Goal: Task Accomplishment & Management: Complete application form

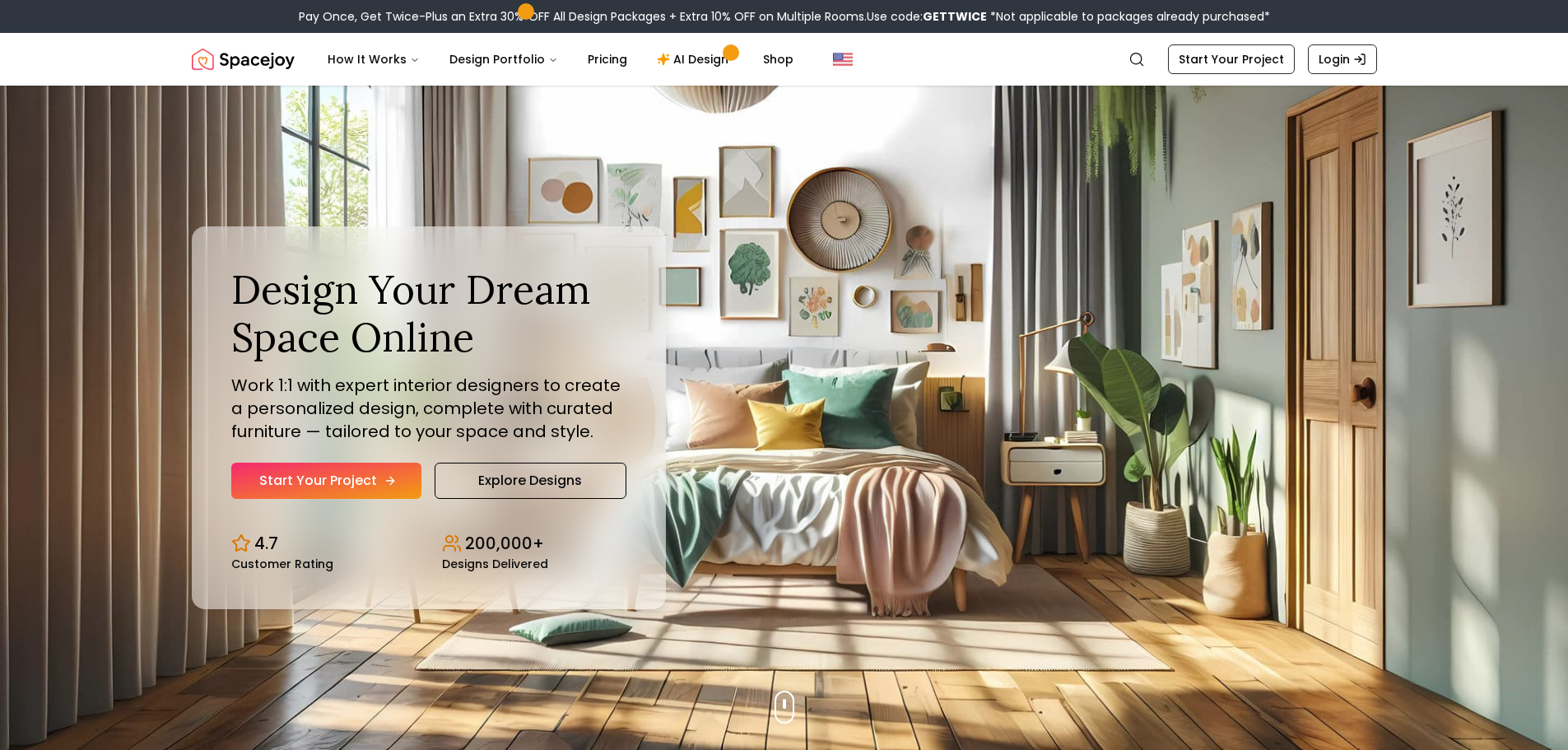
drag, startPoint x: 0, startPoint y: 0, endPoint x: 369, endPoint y: 468, distance: 596.0
click at [369, 468] on link "Start Your Project" at bounding box center [326, 481] width 190 height 36
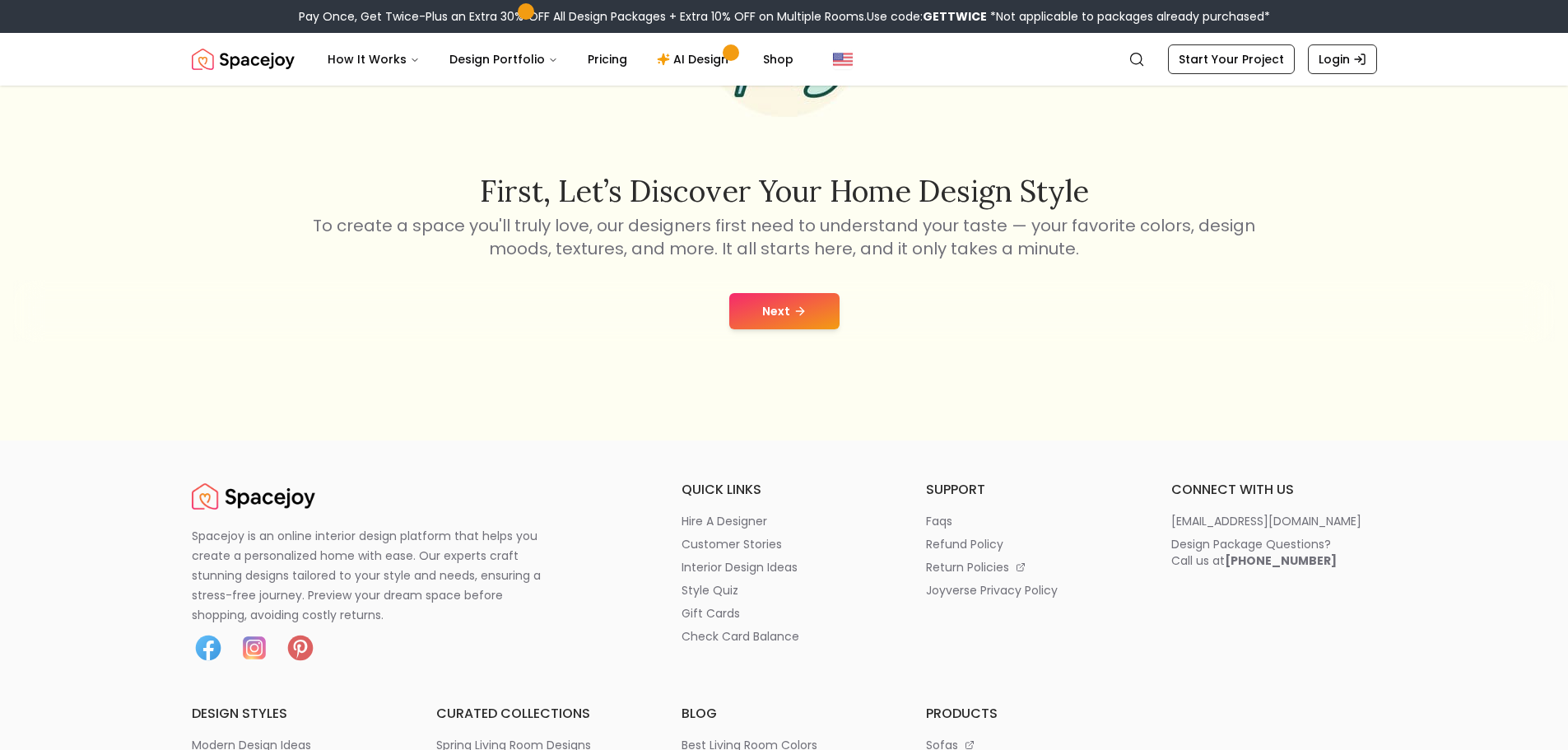
scroll to position [247, 0]
click at [763, 310] on button "Next" at bounding box center [784, 310] width 110 height 36
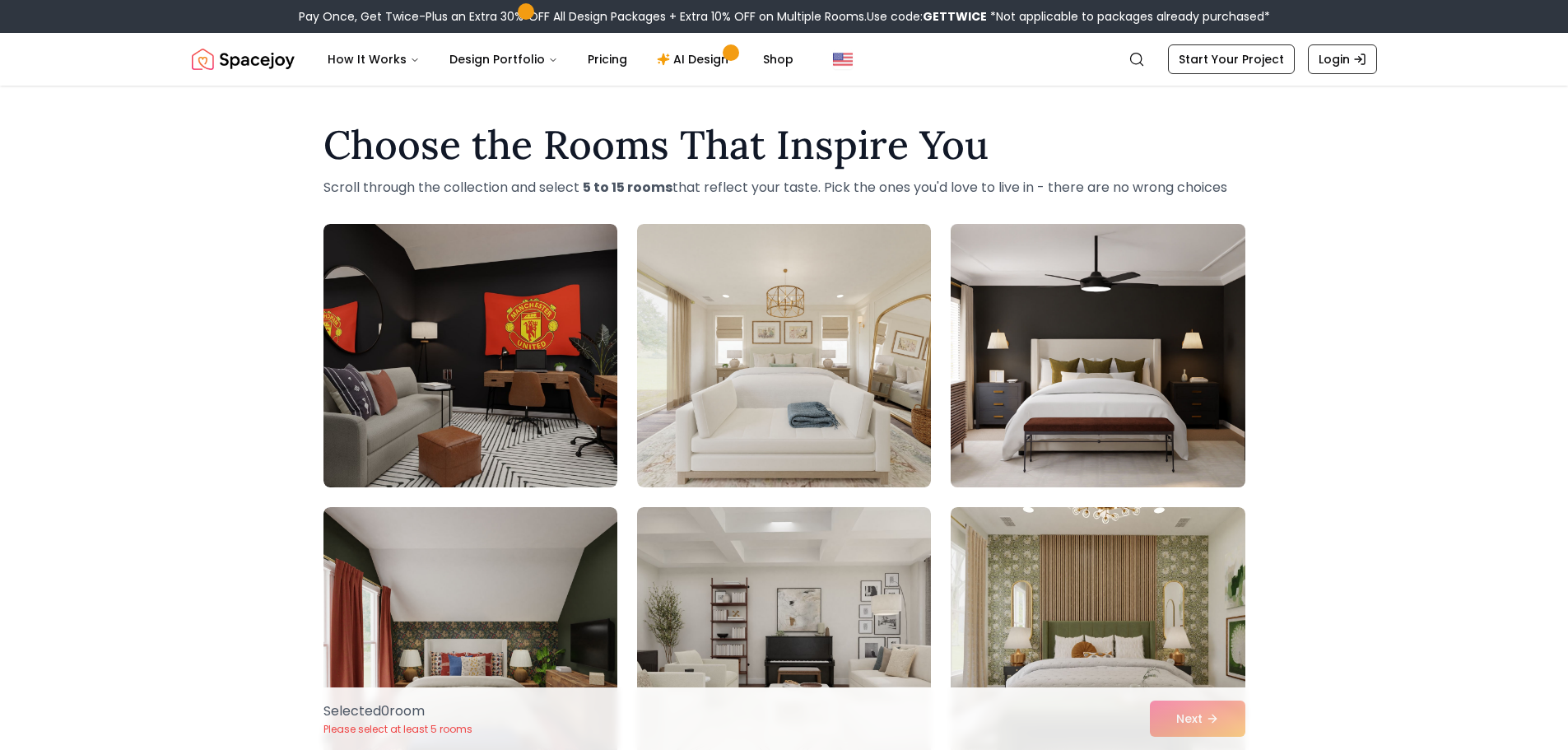
click at [1016, 353] on img at bounding box center [1097, 356] width 309 height 277
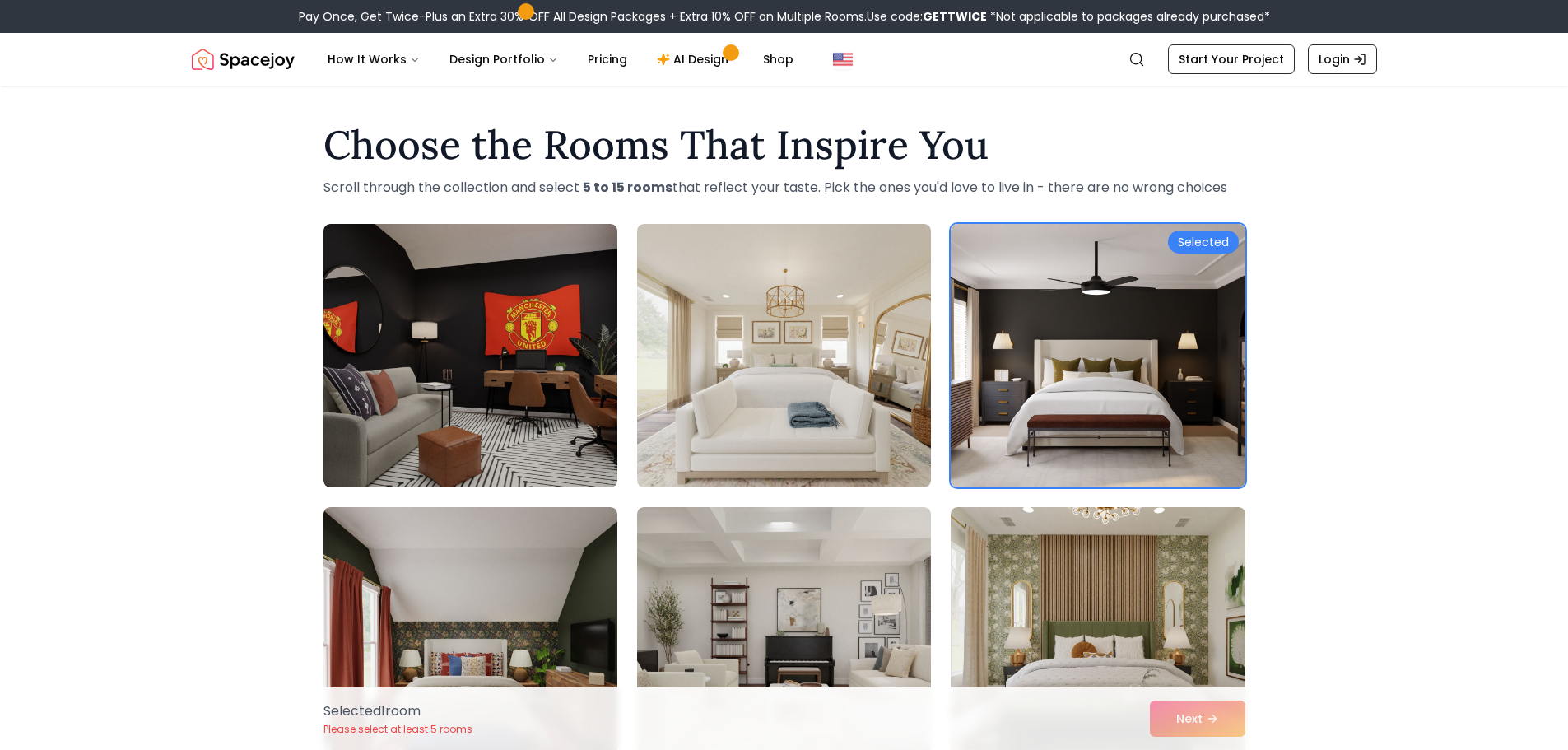
click at [1201, 717] on div "Selected 1 room Please select at least 5 rooms Next" at bounding box center [784, 718] width 948 height 63
click at [847, 390] on img at bounding box center [783, 356] width 309 height 277
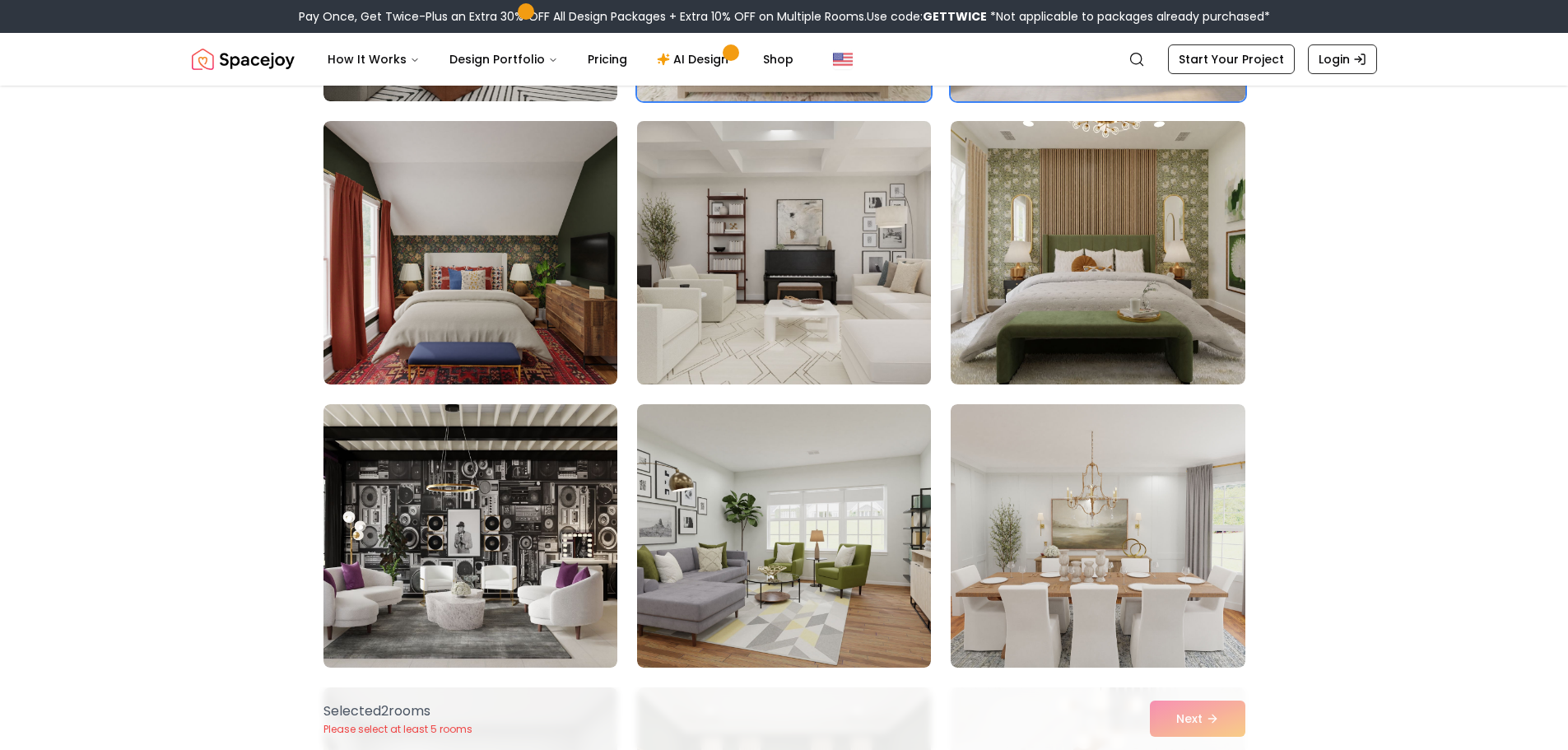
scroll to position [494, 0]
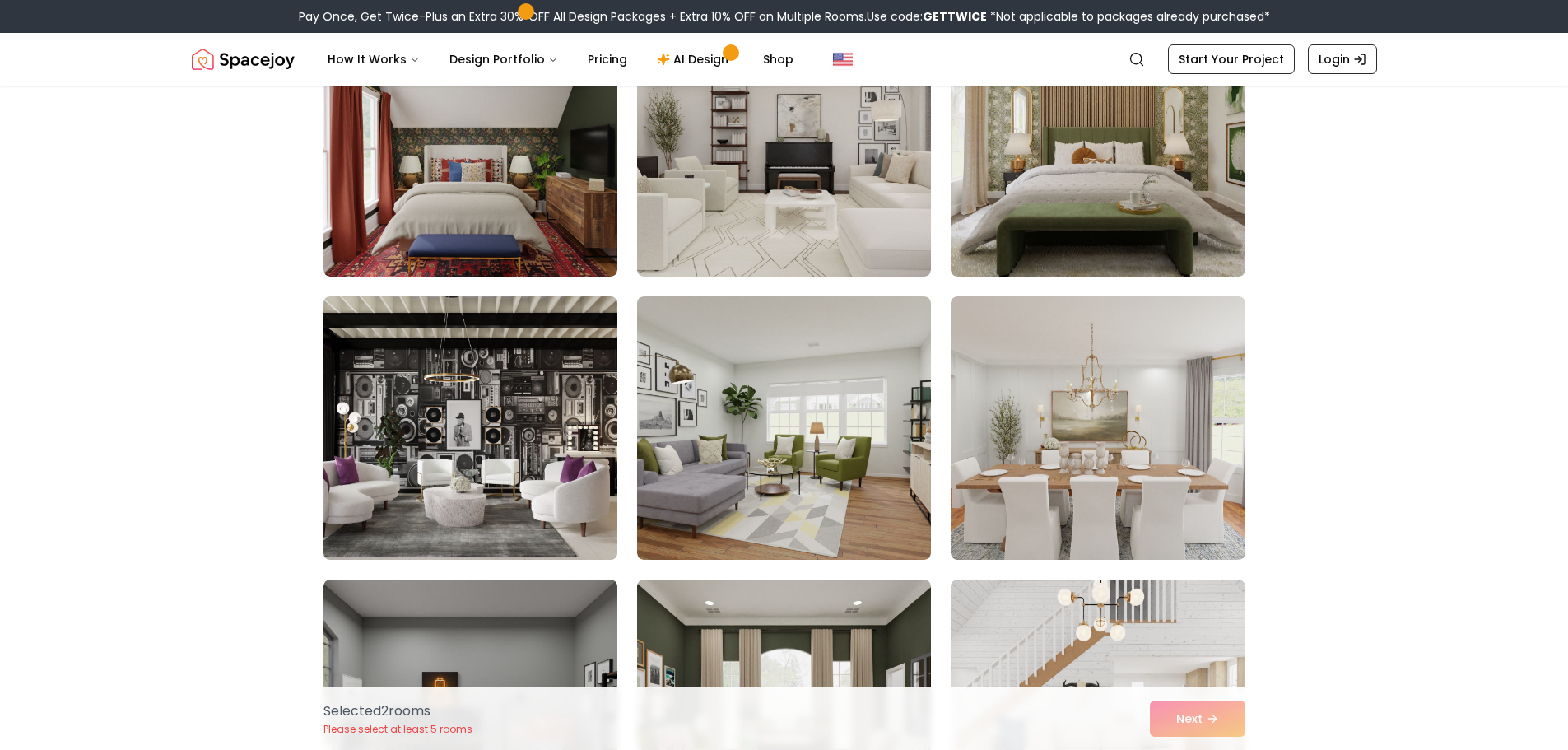
click at [555, 413] on img at bounding box center [470, 428] width 309 height 277
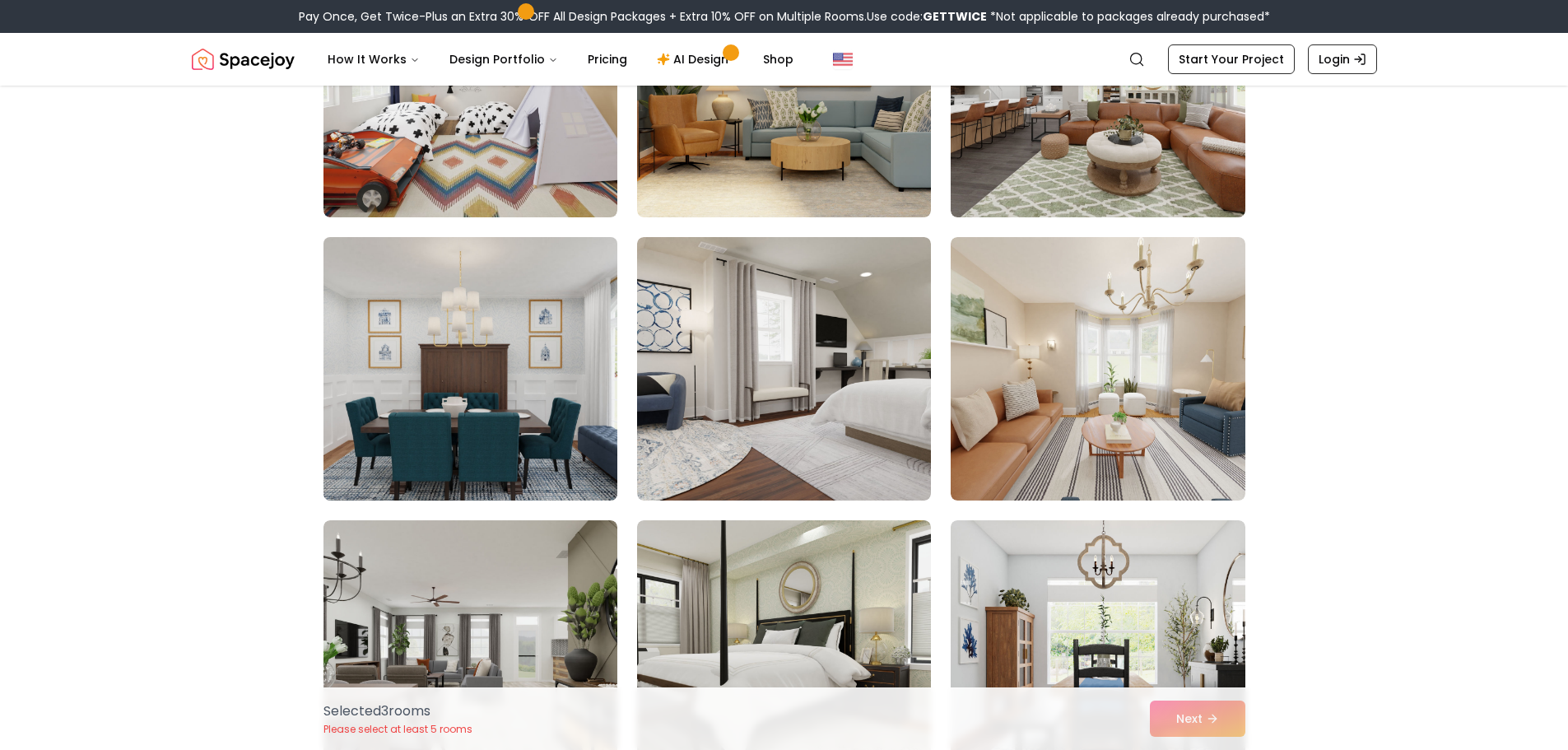
scroll to position [4199, 0]
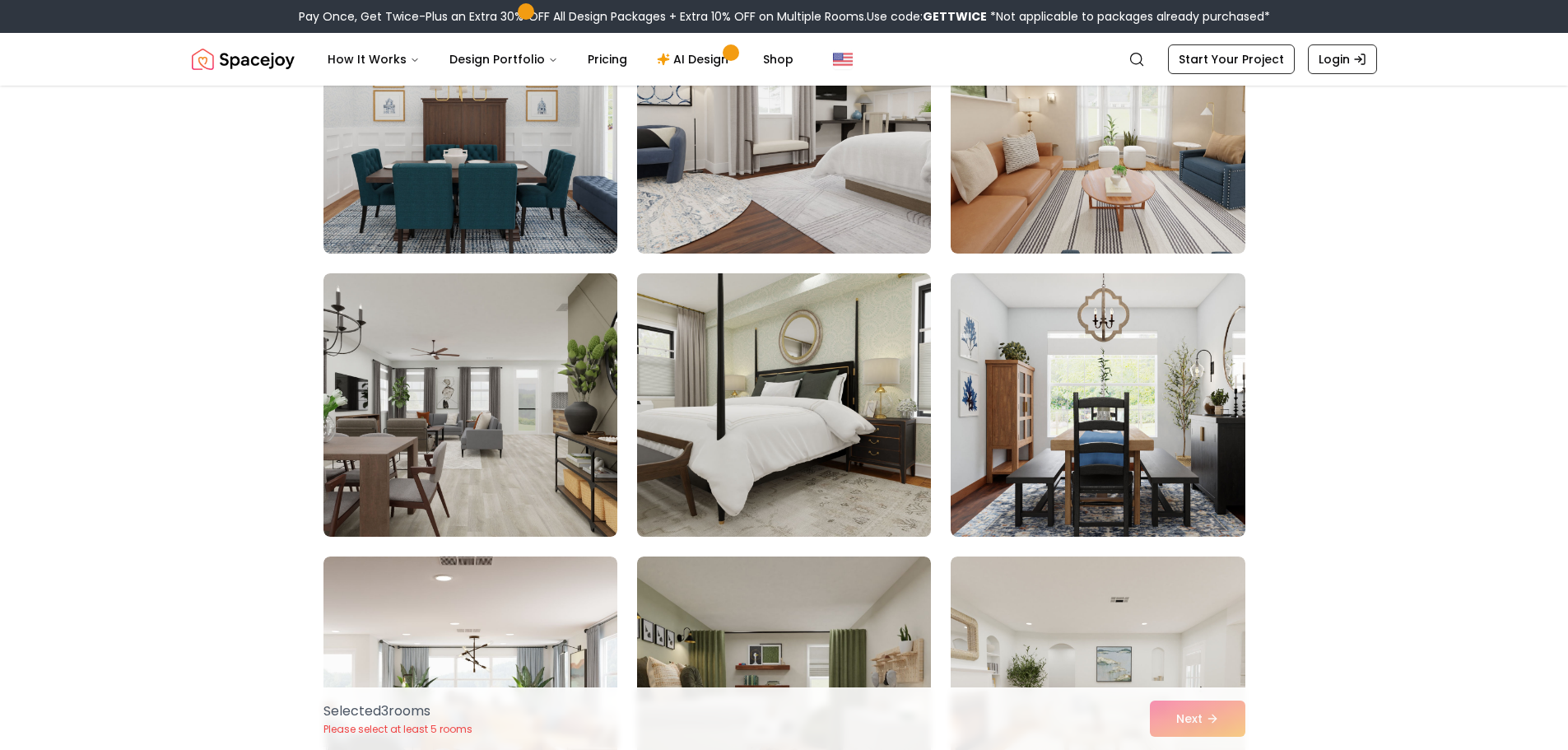
click at [829, 409] on img at bounding box center [783, 405] width 309 height 277
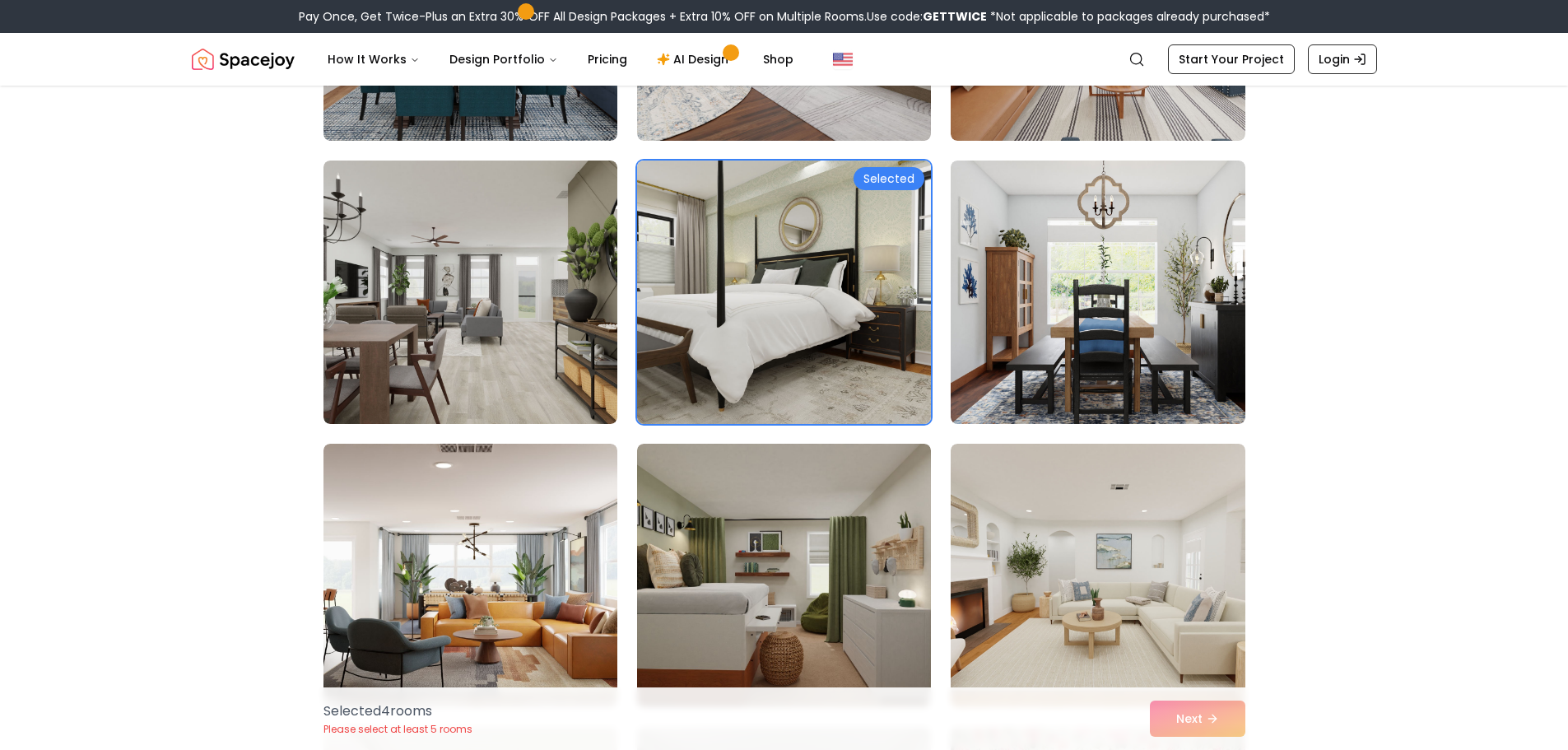
scroll to position [4447, 0]
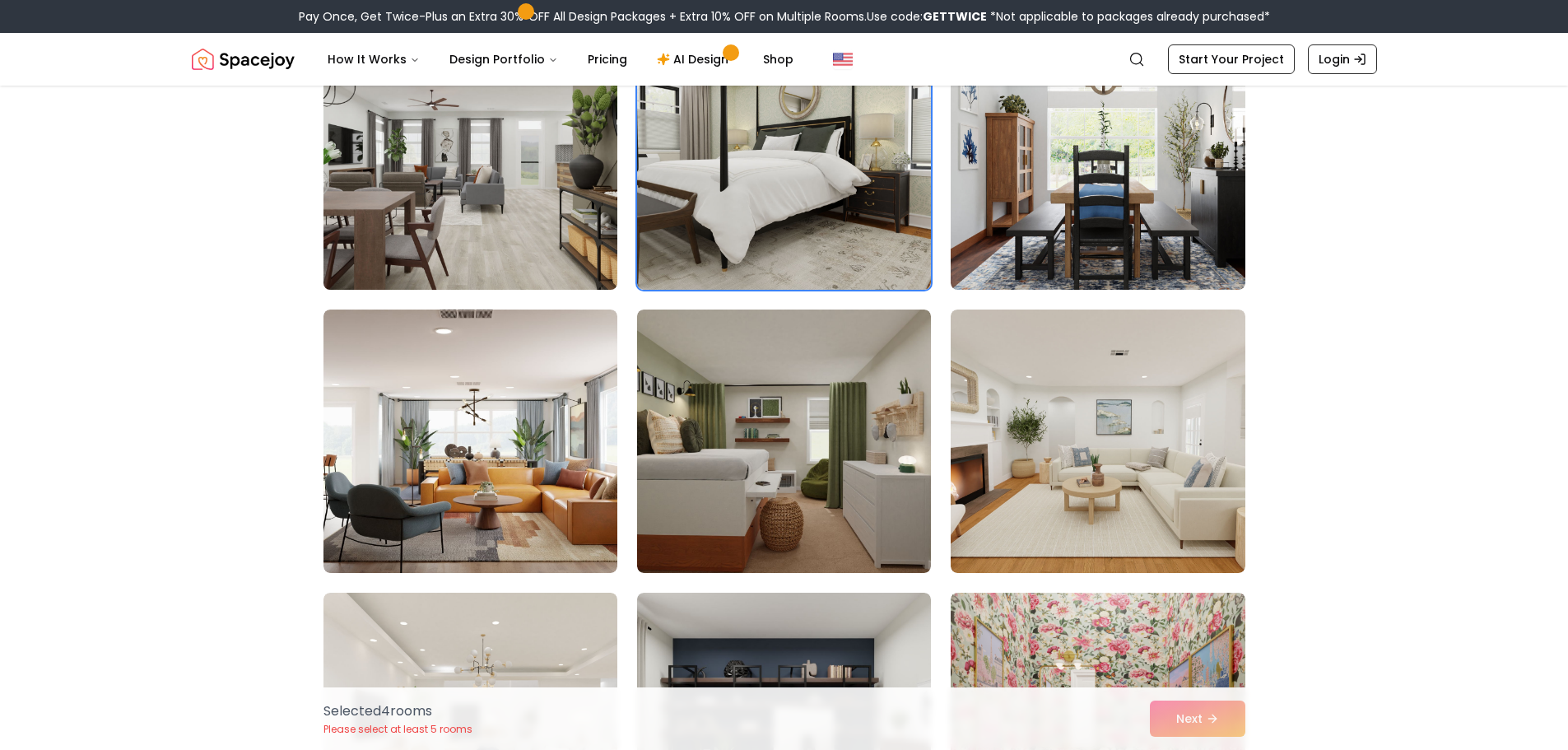
click at [564, 218] on img at bounding box center [470, 158] width 309 height 277
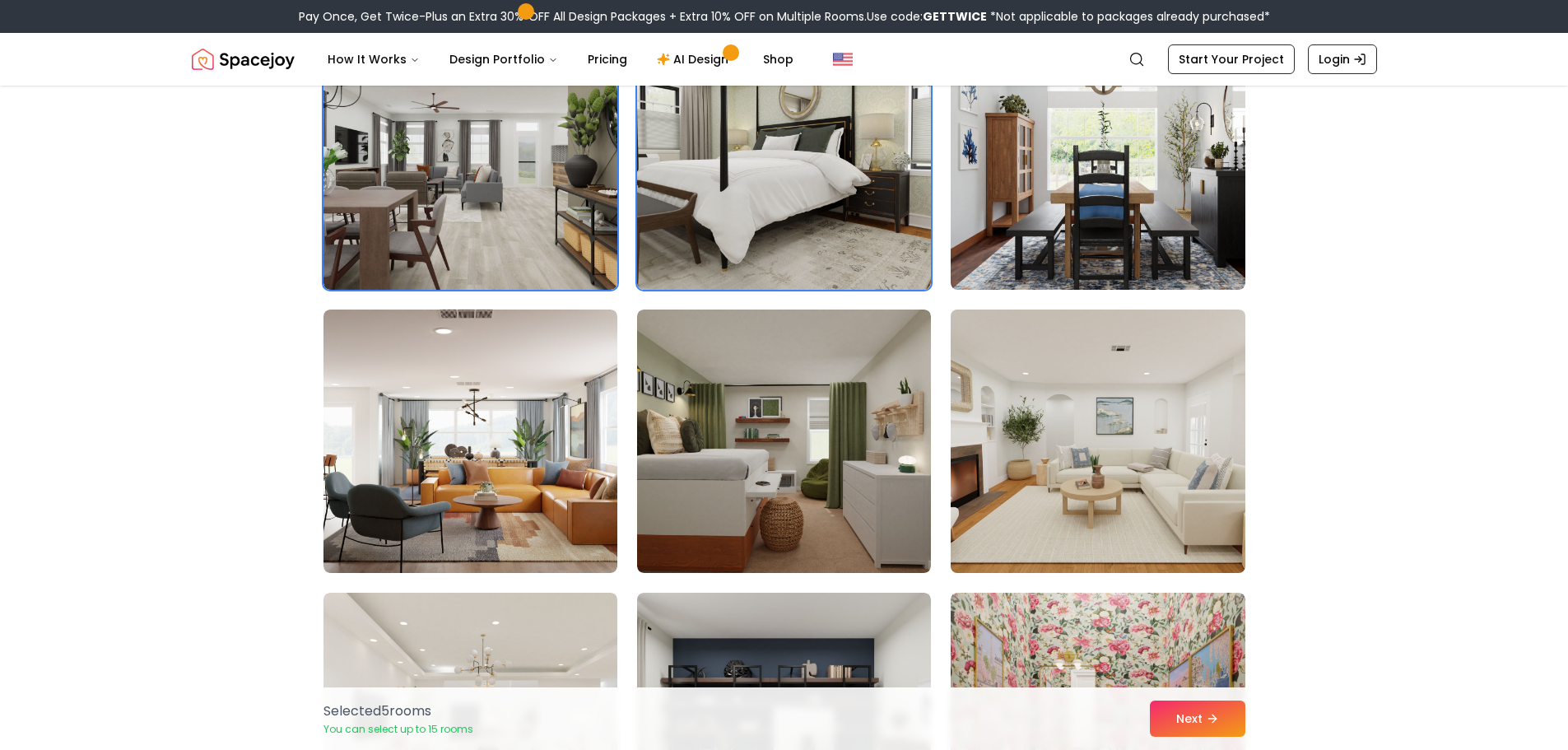
click at [1092, 477] on img at bounding box center [1097, 441] width 309 height 277
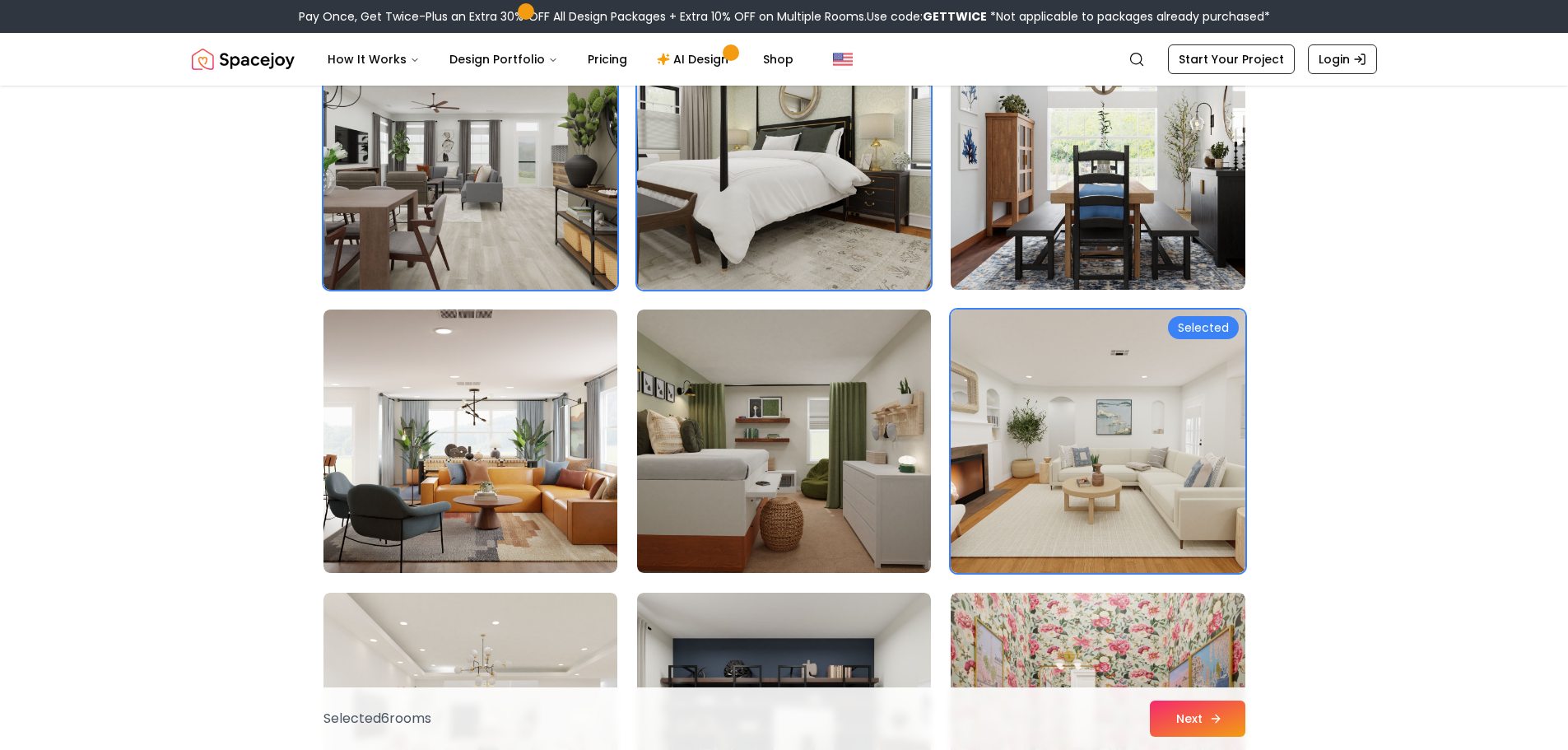
click at [1207, 731] on button "Next" at bounding box center [1197, 719] width 95 height 36
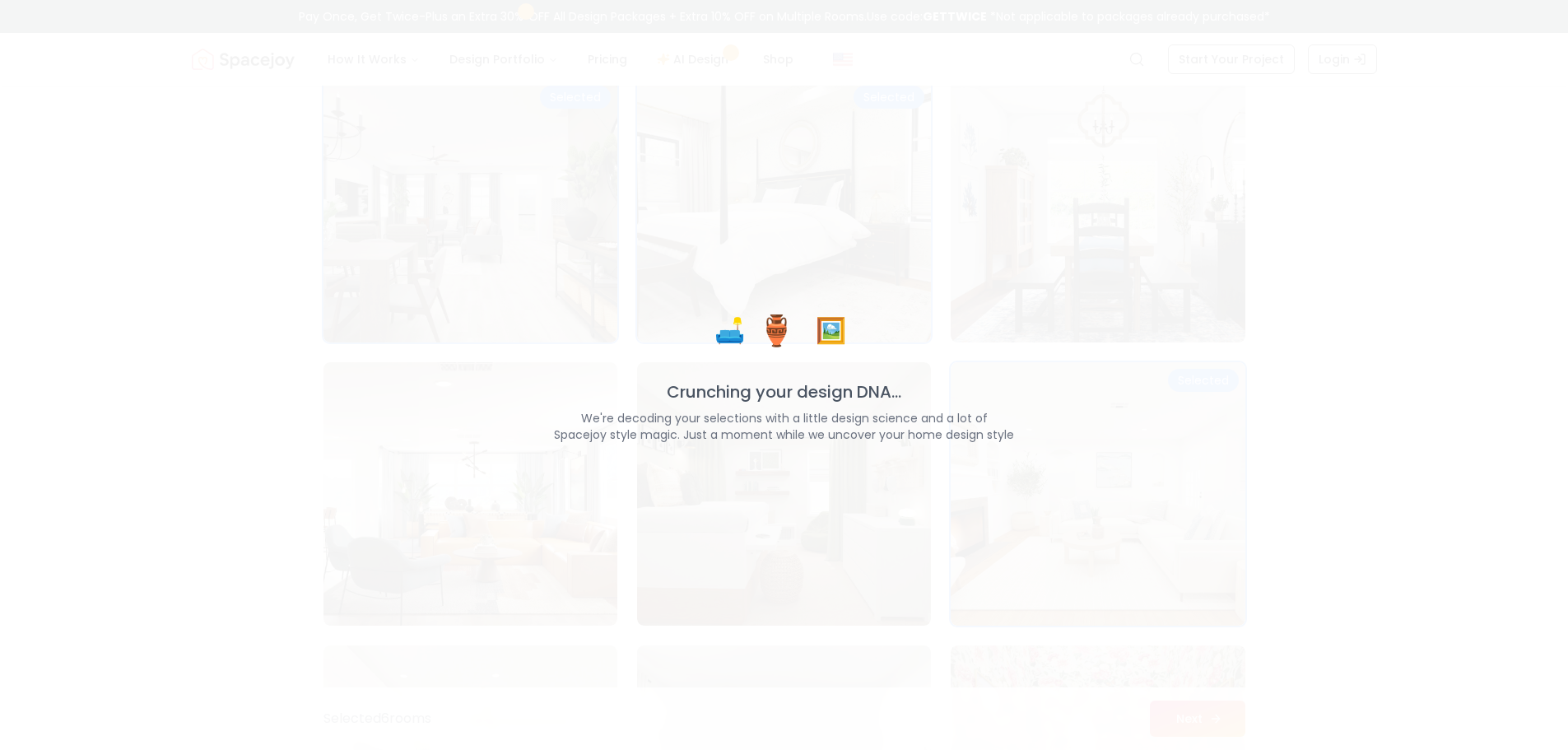
scroll to position [4499, 0]
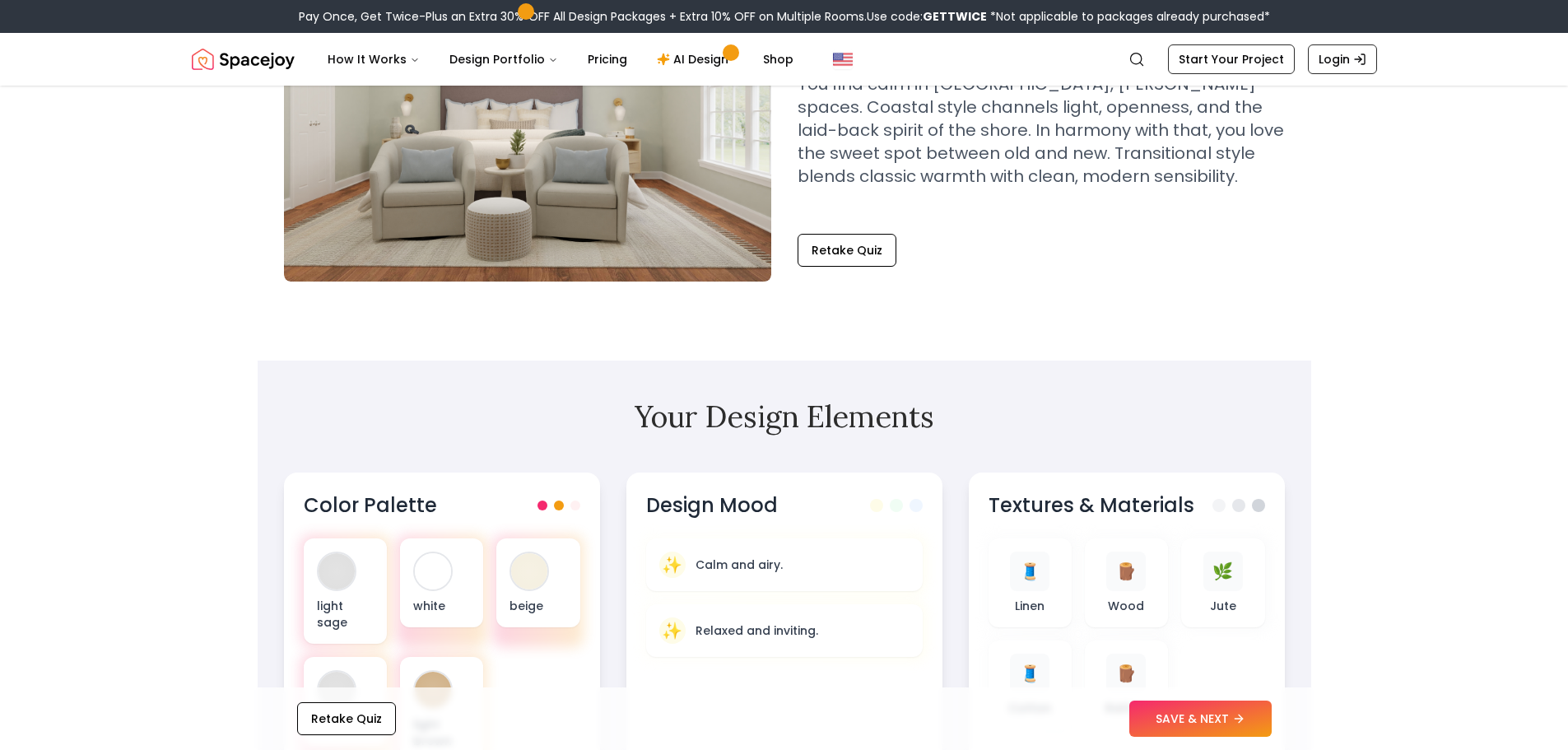
scroll to position [329, 0]
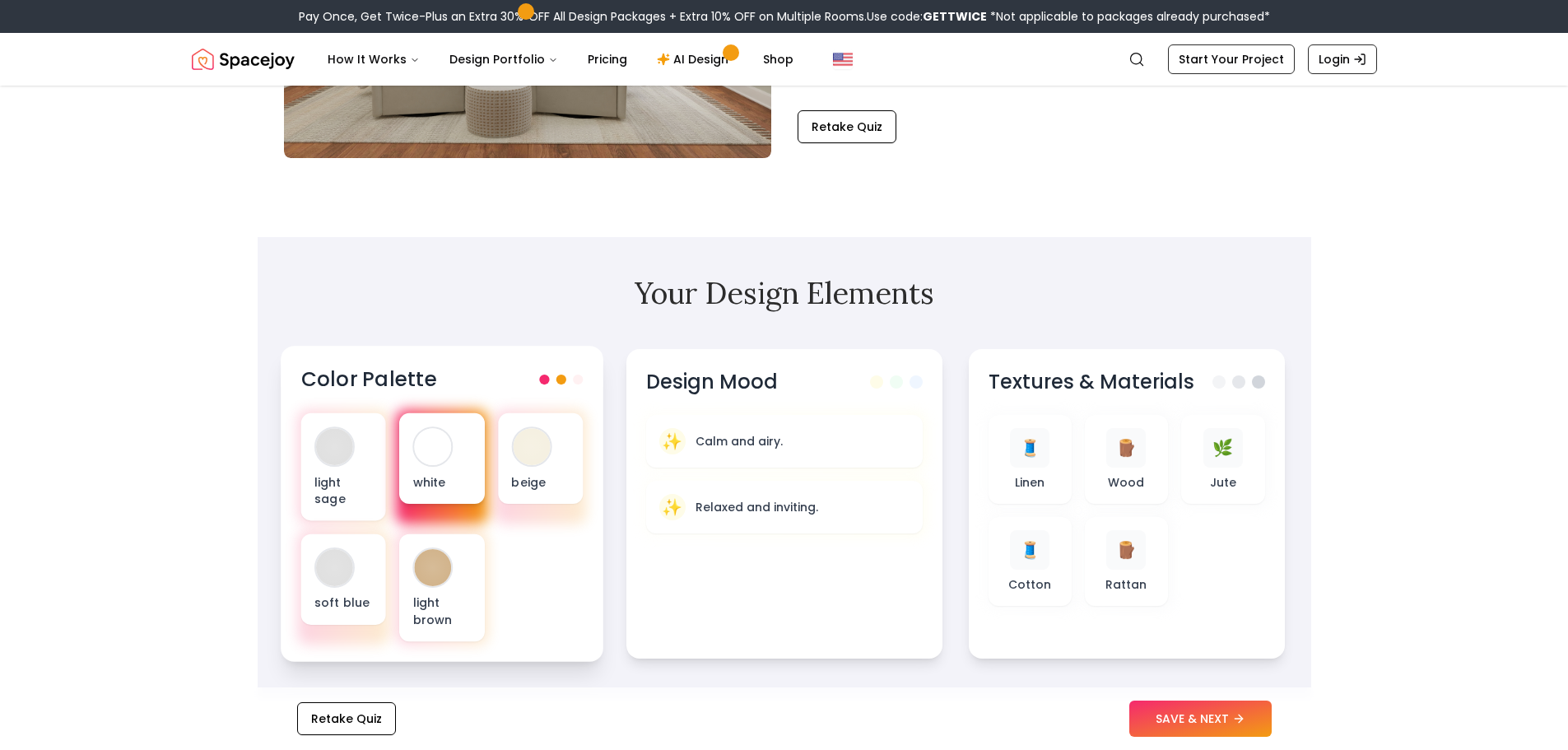
click at [434, 476] on p "white" at bounding box center [442, 481] width 58 height 16
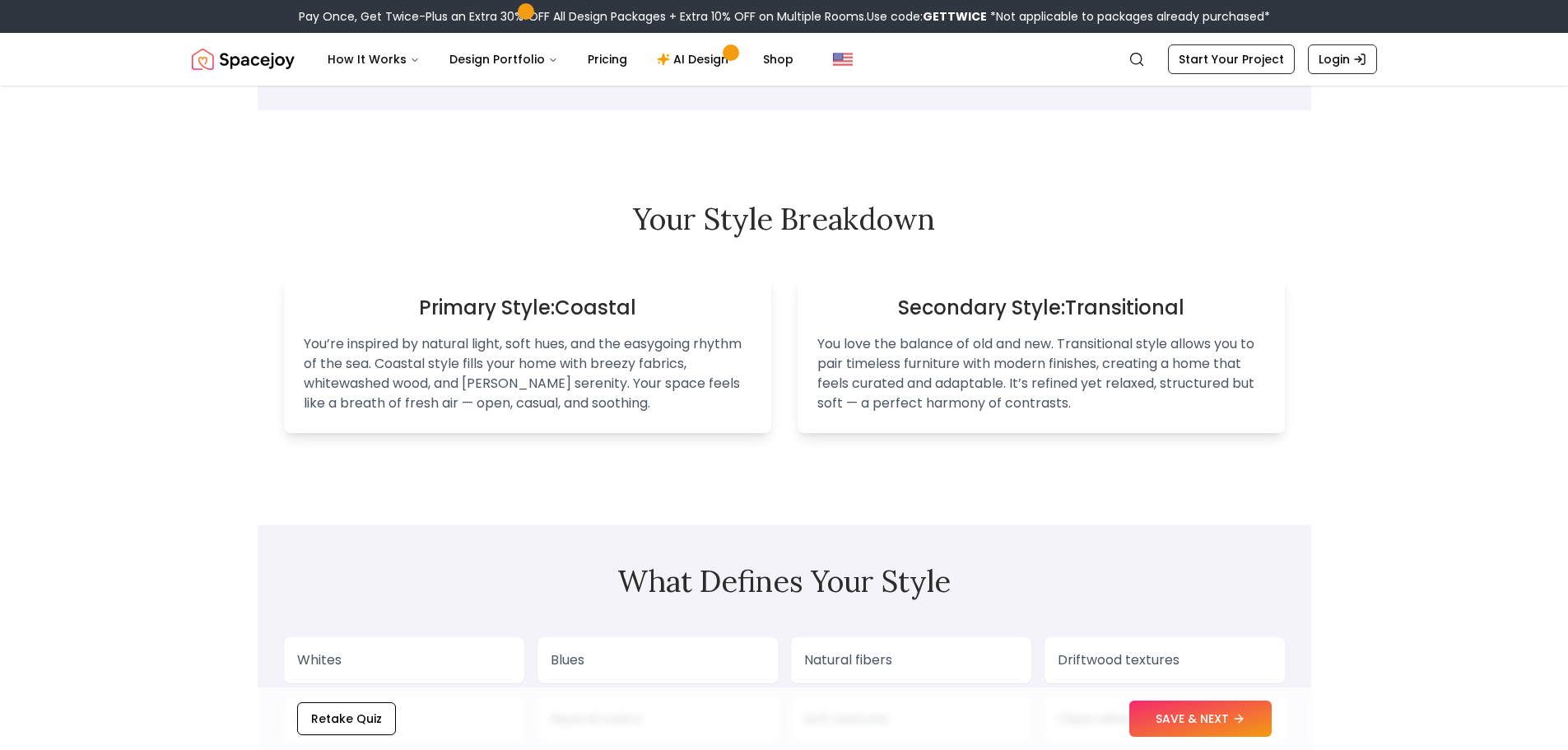
scroll to position [1153, 0]
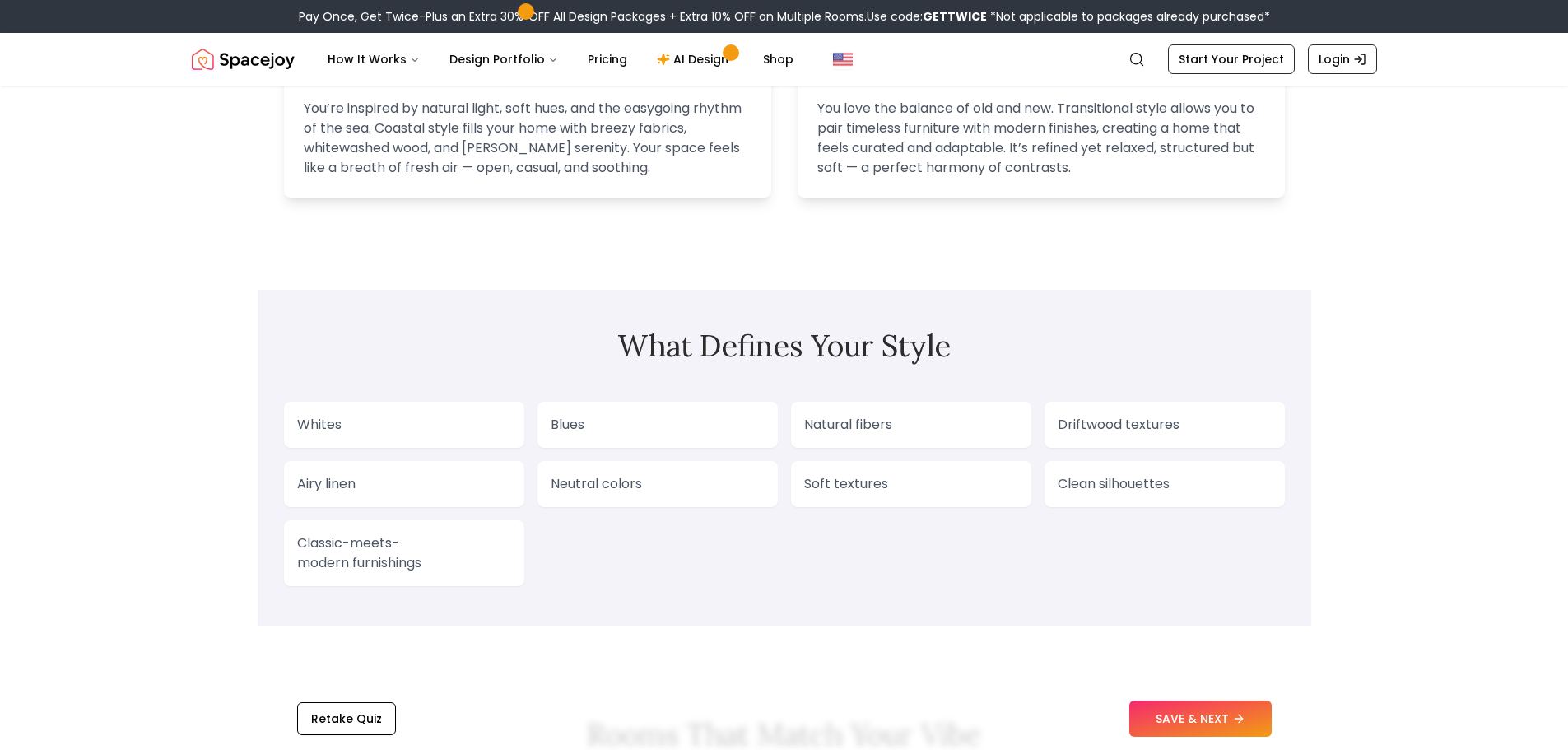
click at [365, 700] on div "Retake Quiz SAVE & NEXT" at bounding box center [784, 718] width 1053 height 63
click at [365, 713] on button "Retake Quiz" at bounding box center [346, 719] width 99 height 33
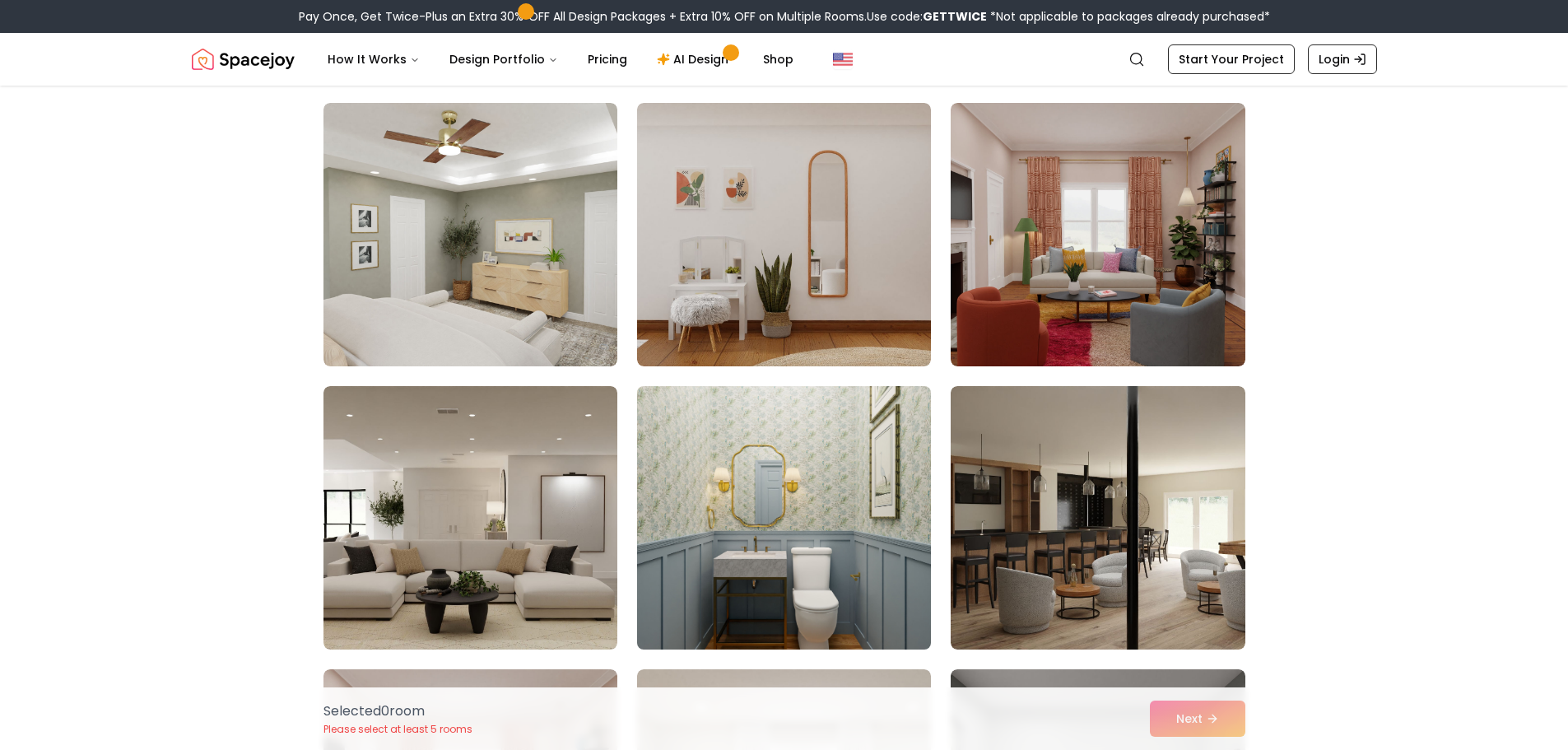
scroll to position [247, 0]
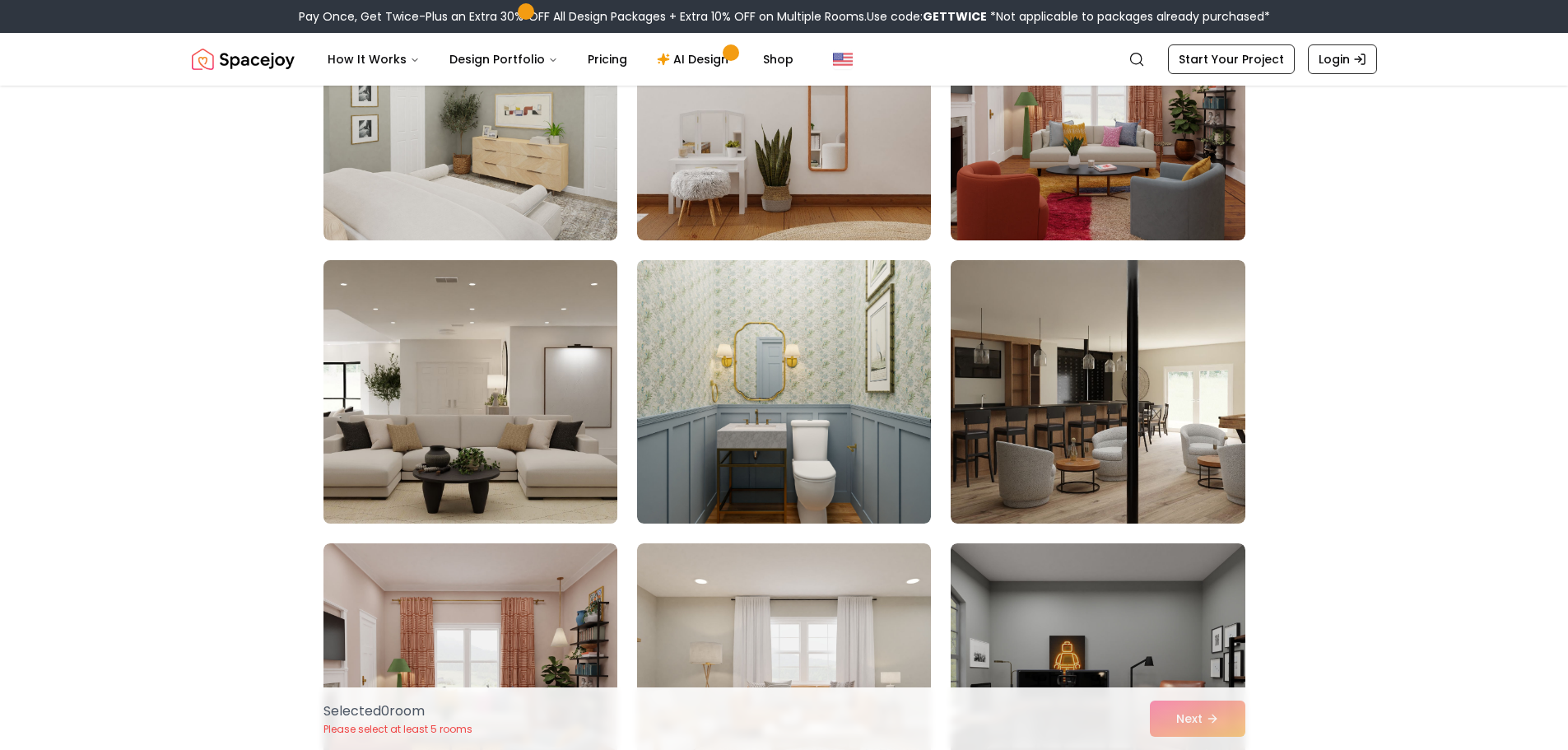
click at [478, 412] on img at bounding box center [470, 392] width 309 height 277
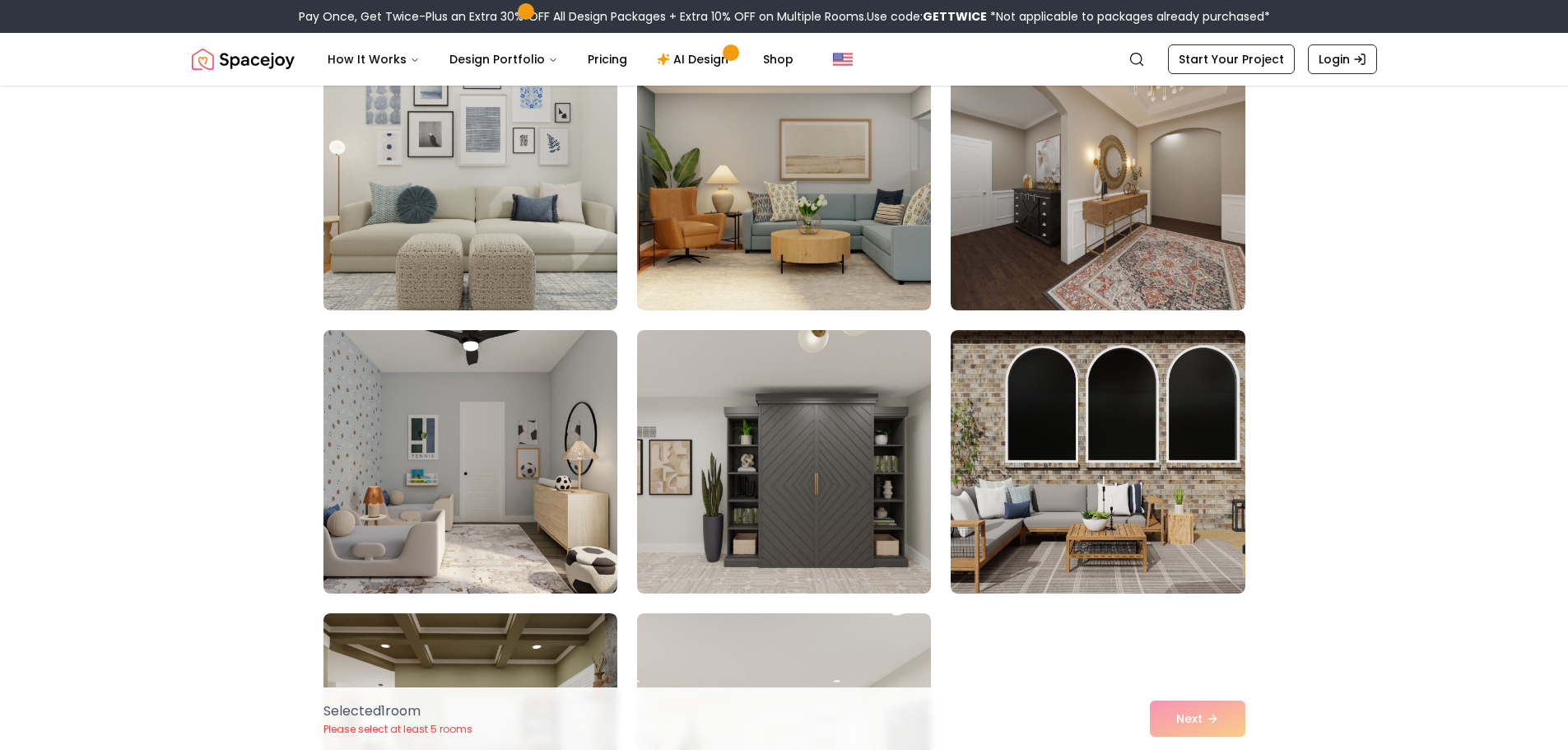
scroll to position [1399, 0]
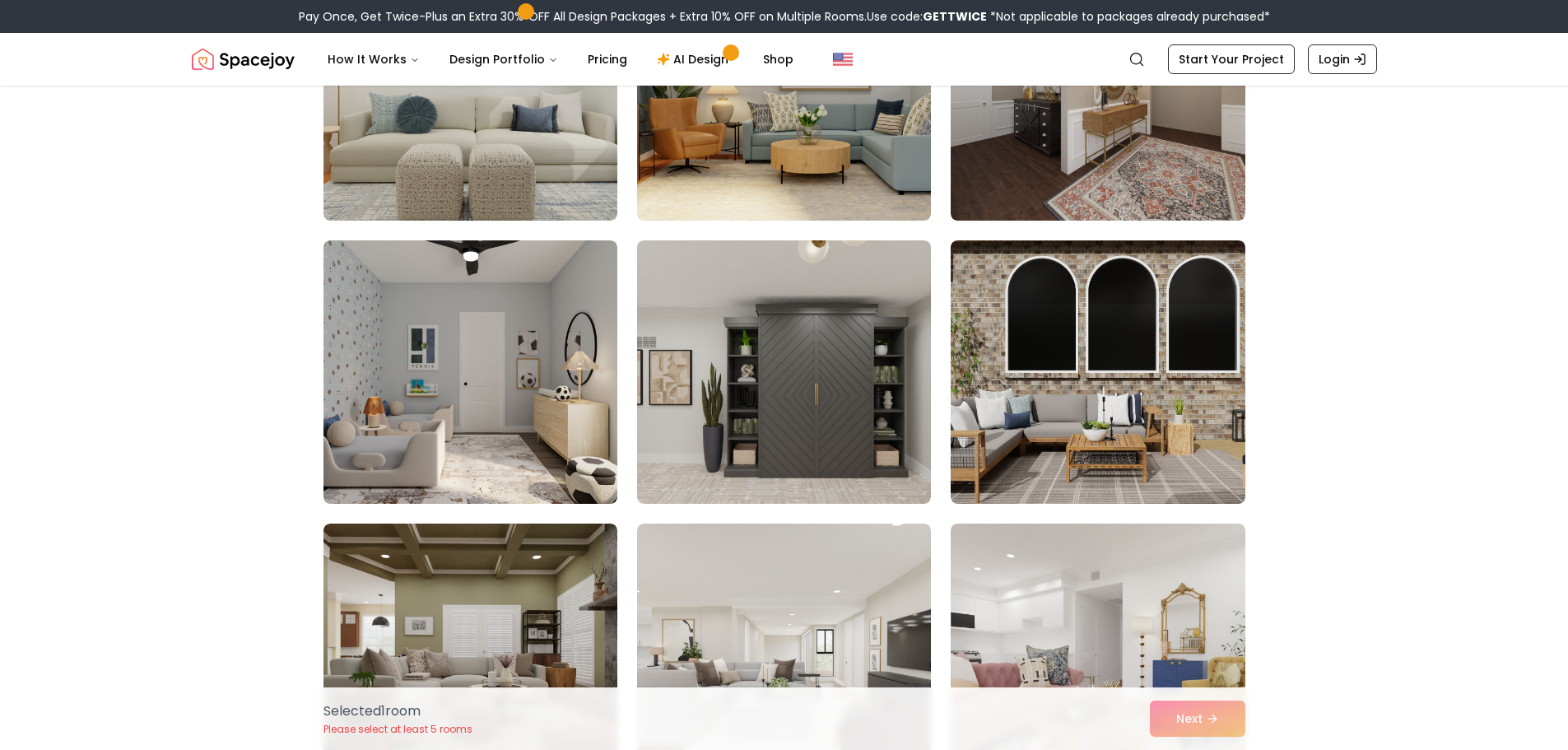
click at [867, 434] on img at bounding box center [784, 372] width 294 height 263
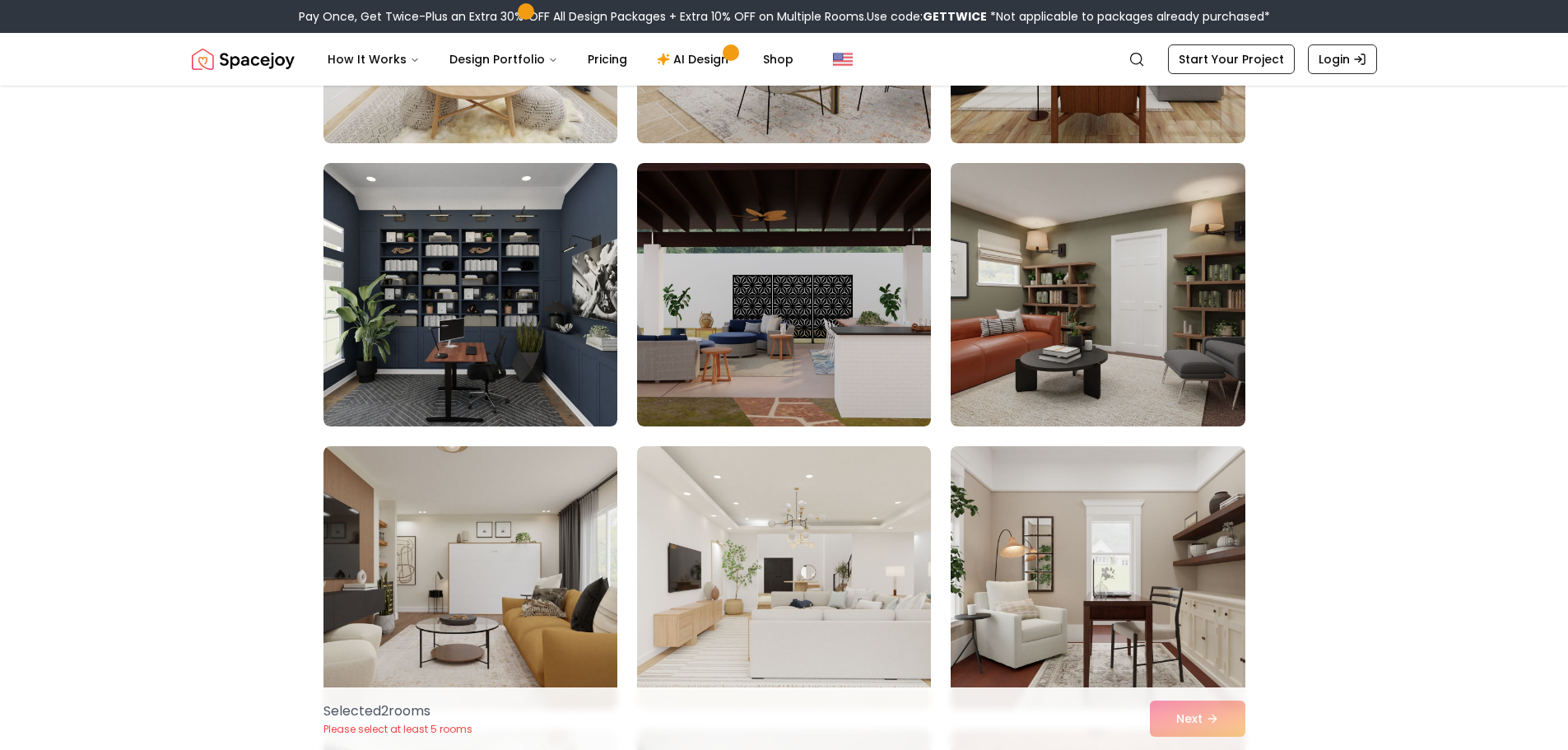
scroll to position [2882, 0]
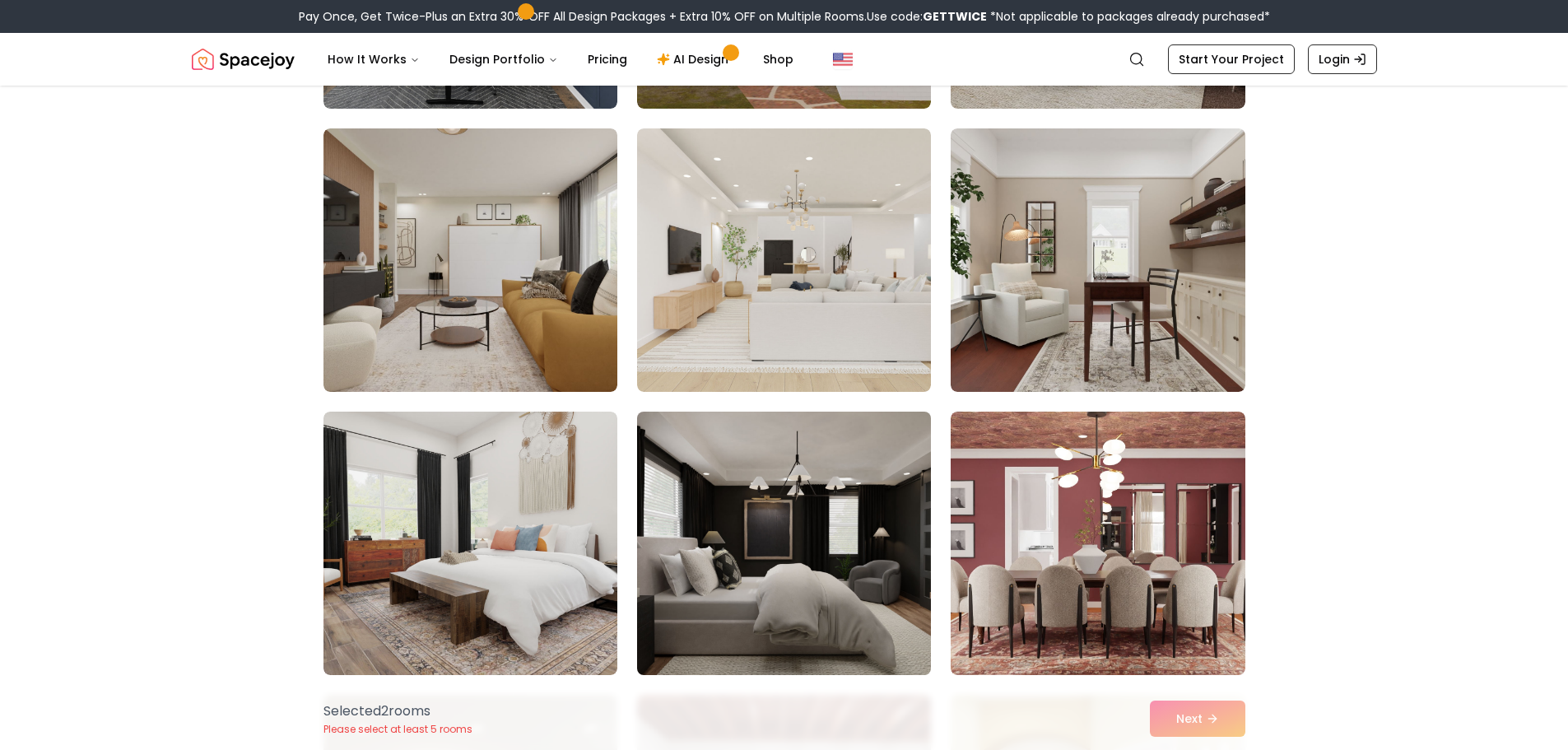
click at [823, 458] on img at bounding box center [783, 544] width 309 height 277
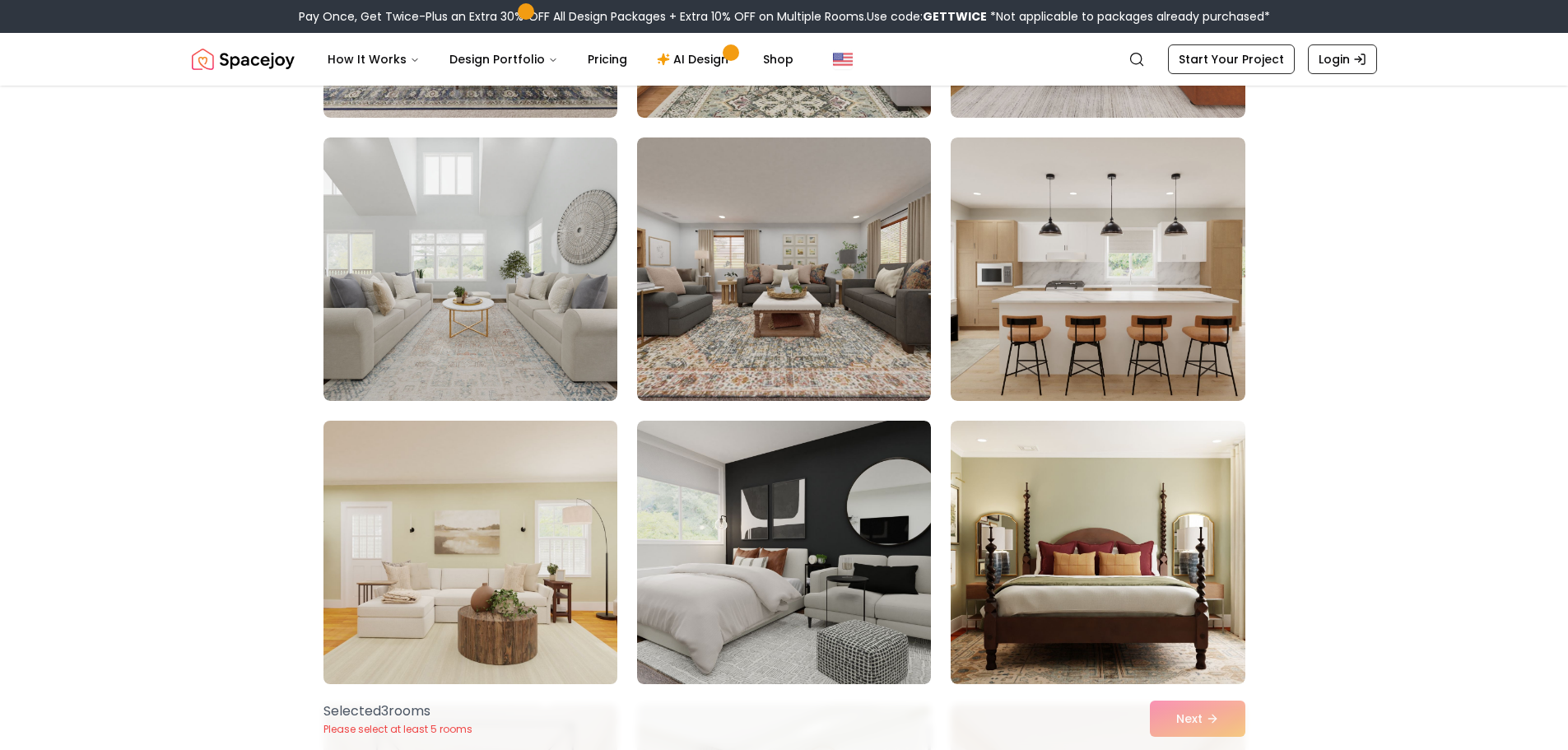
scroll to position [6834, 0]
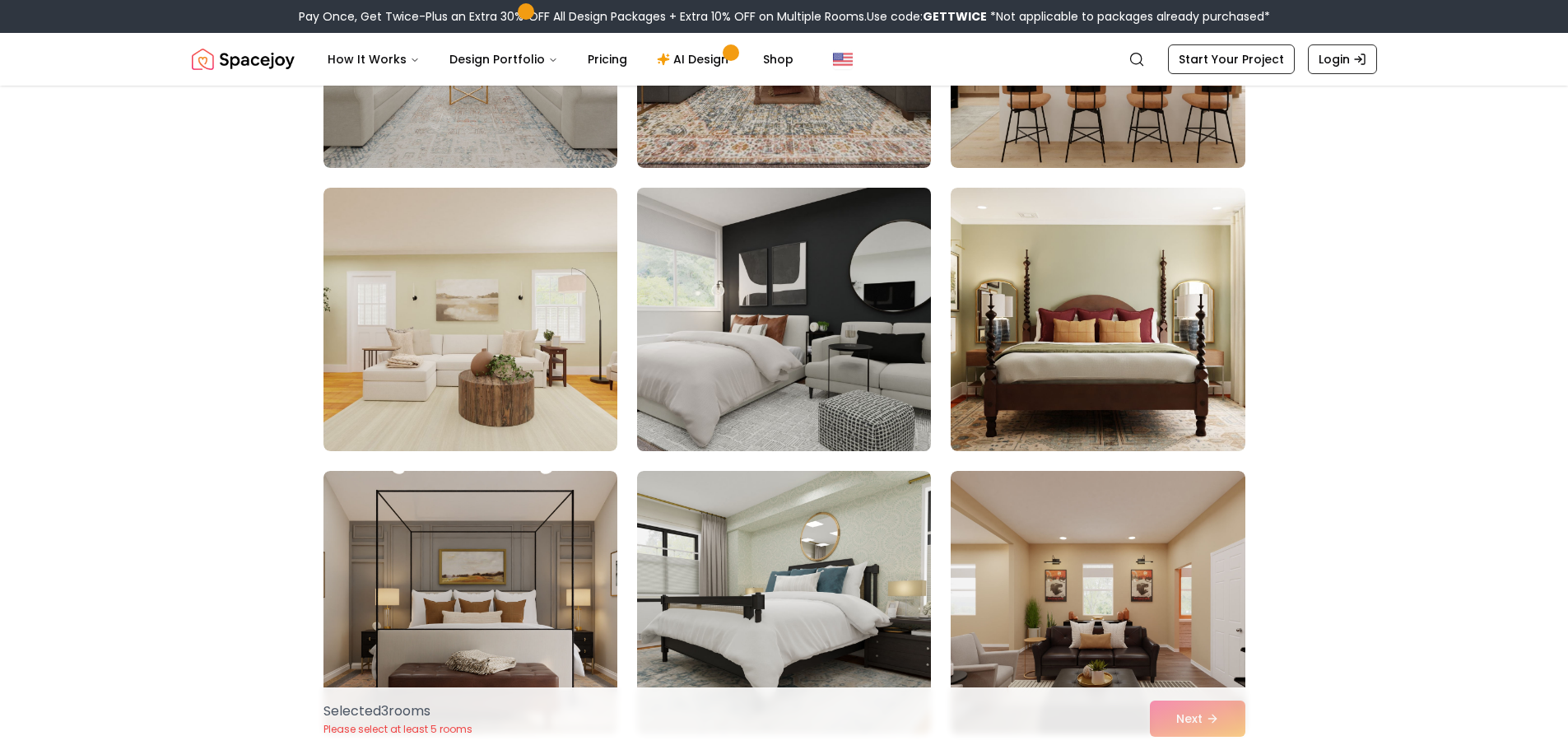
click at [699, 360] on img at bounding box center [783, 320] width 309 height 277
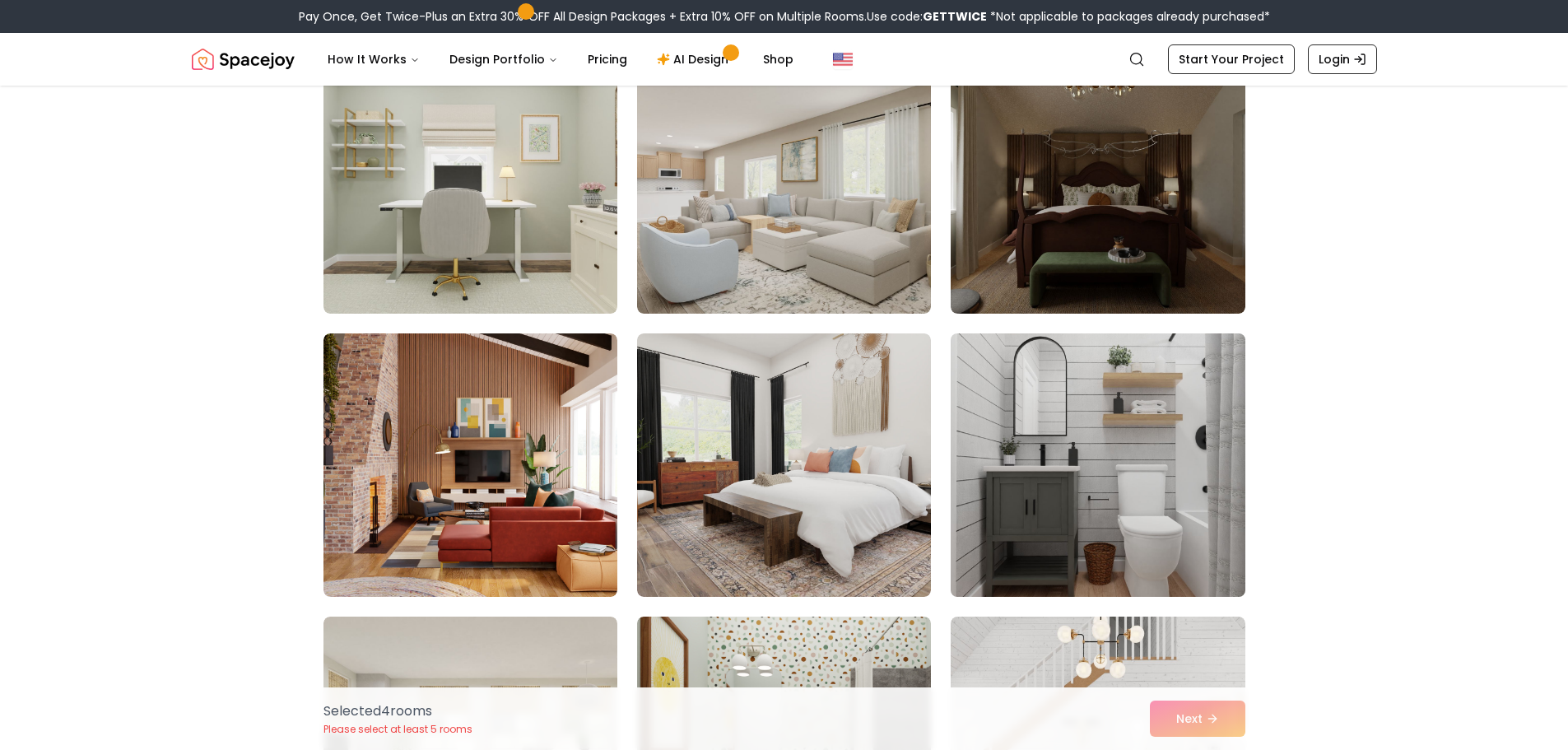
scroll to position [7823, 0]
click at [1102, 405] on img at bounding box center [1097, 464] width 309 height 277
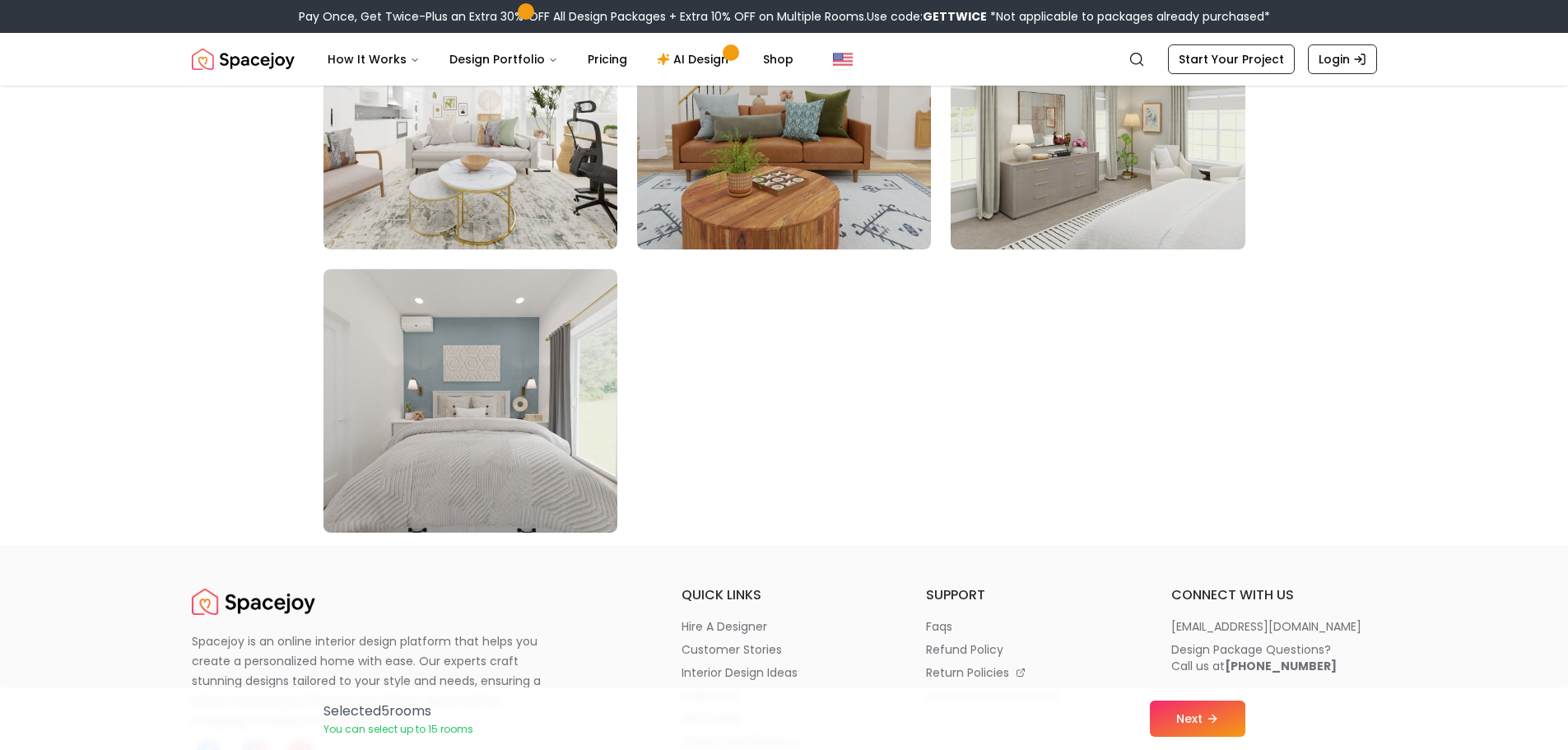
scroll to position [9304, 0]
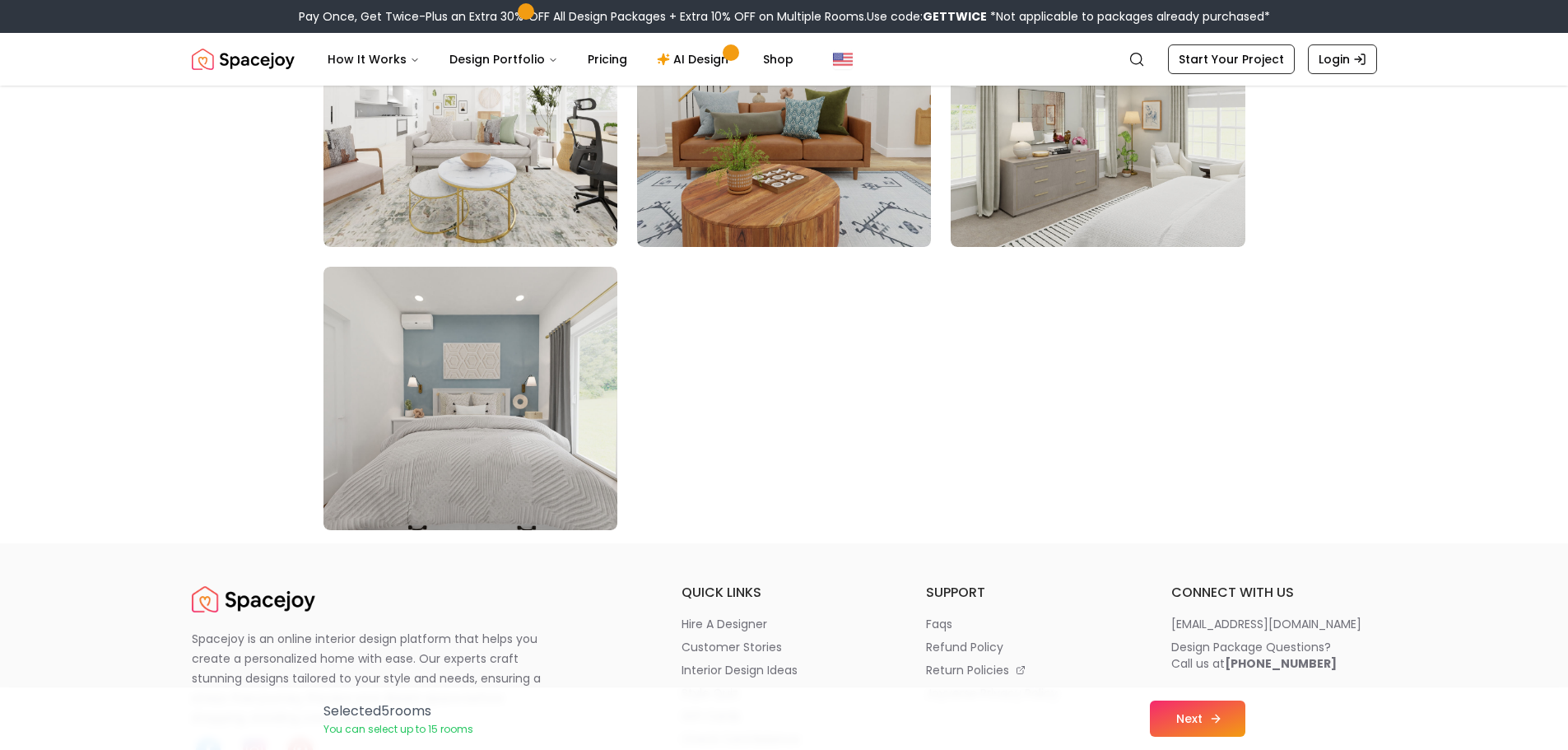
click at [1191, 710] on button "Next" at bounding box center [1197, 719] width 95 height 36
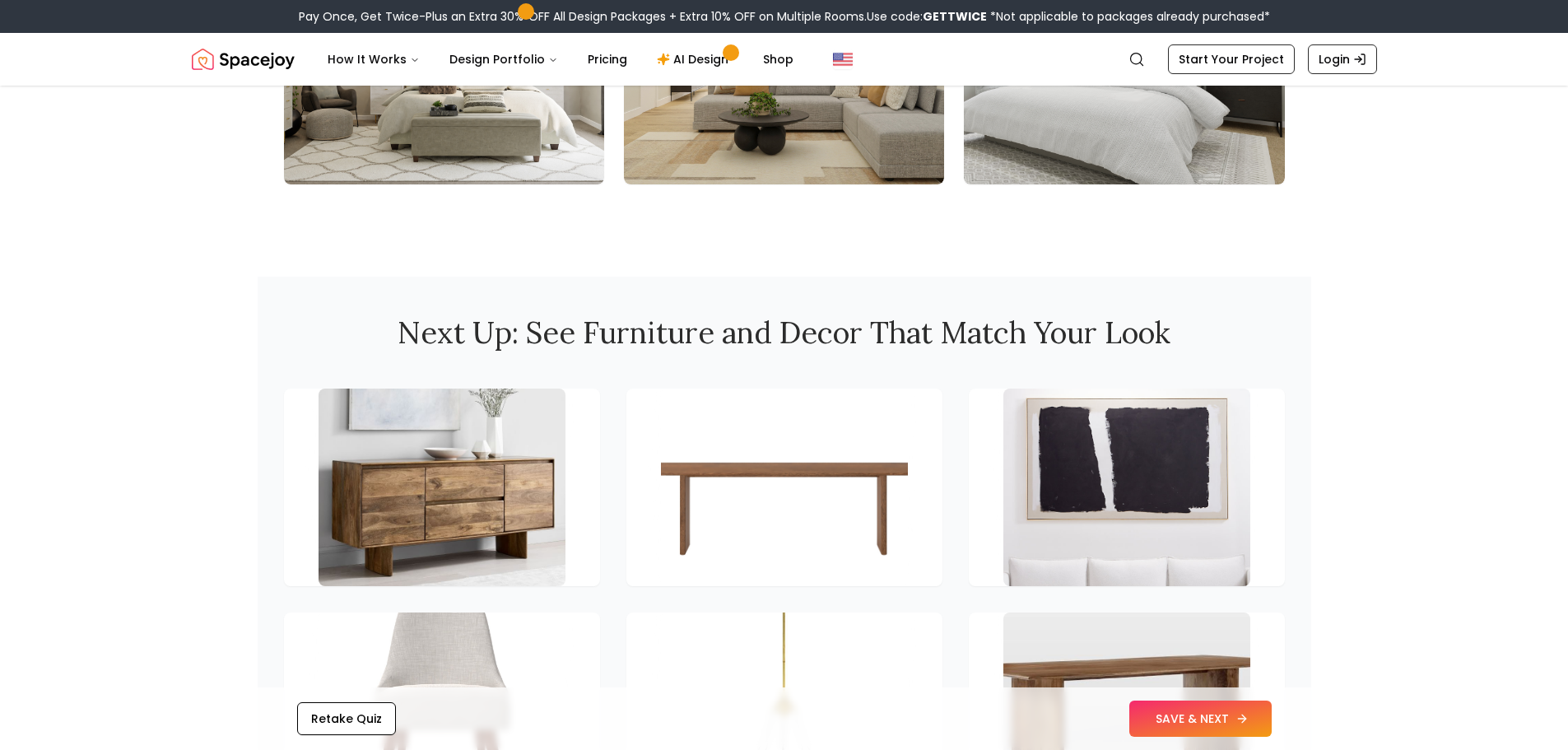
scroll to position [2388, 0]
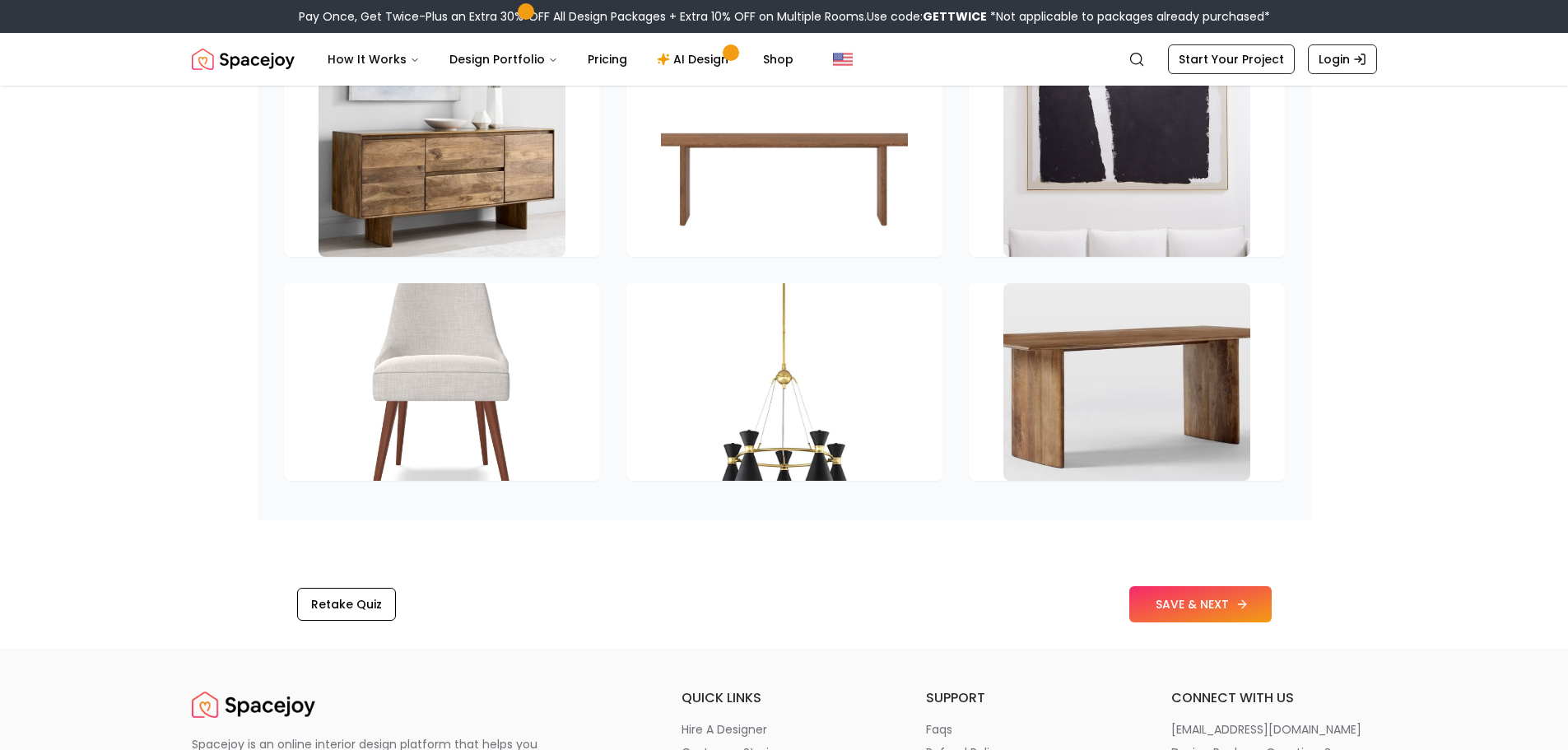
click at [1158, 587] on button "SAVE & NEXT" at bounding box center [1200, 605] width 143 height 36
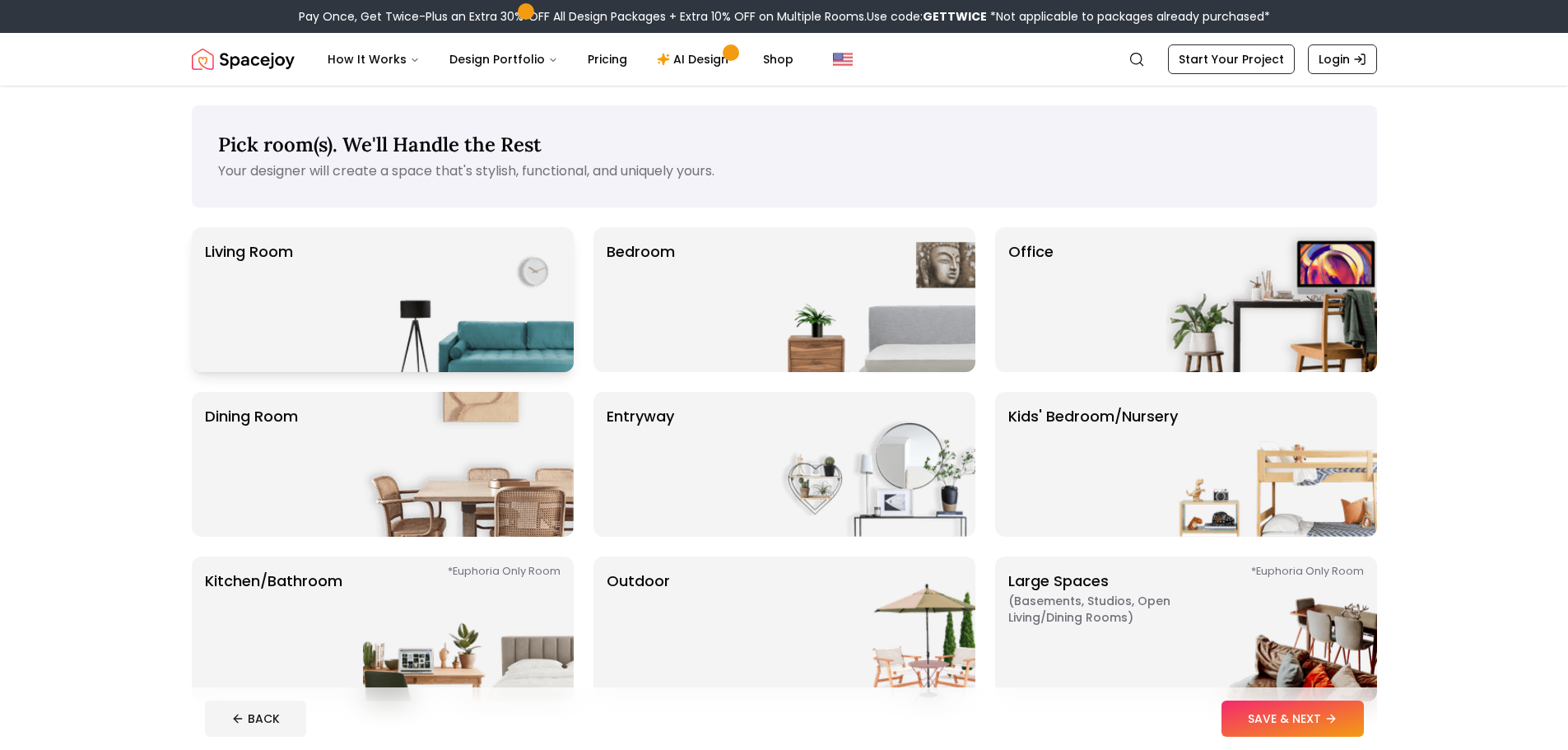
click at [469, 292] on img at bounding box center [468, 299] width 211 height 144
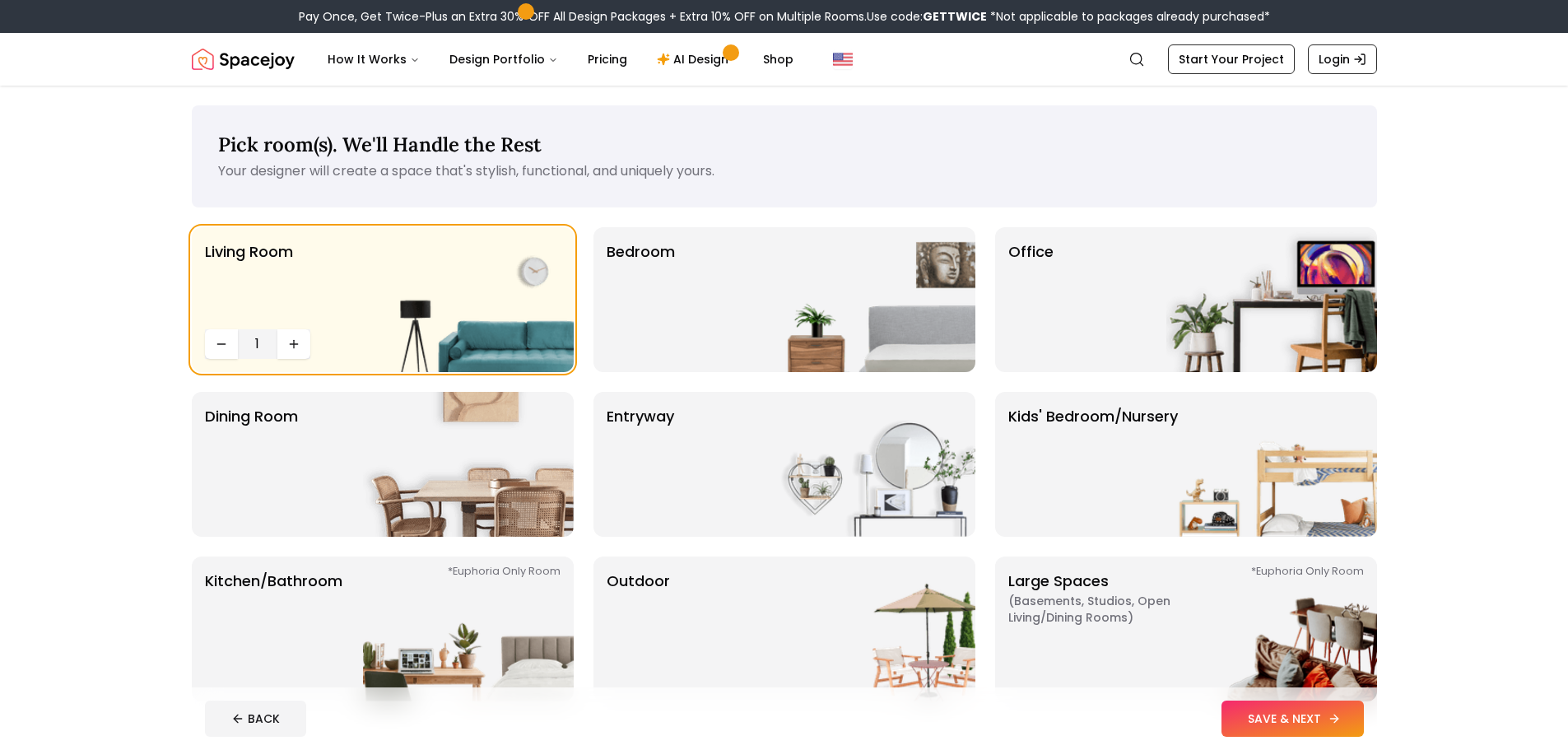
click at [1267, 708] on button "SAVE & NEXT" at bounding box center [1293, 719] width 143 height 36
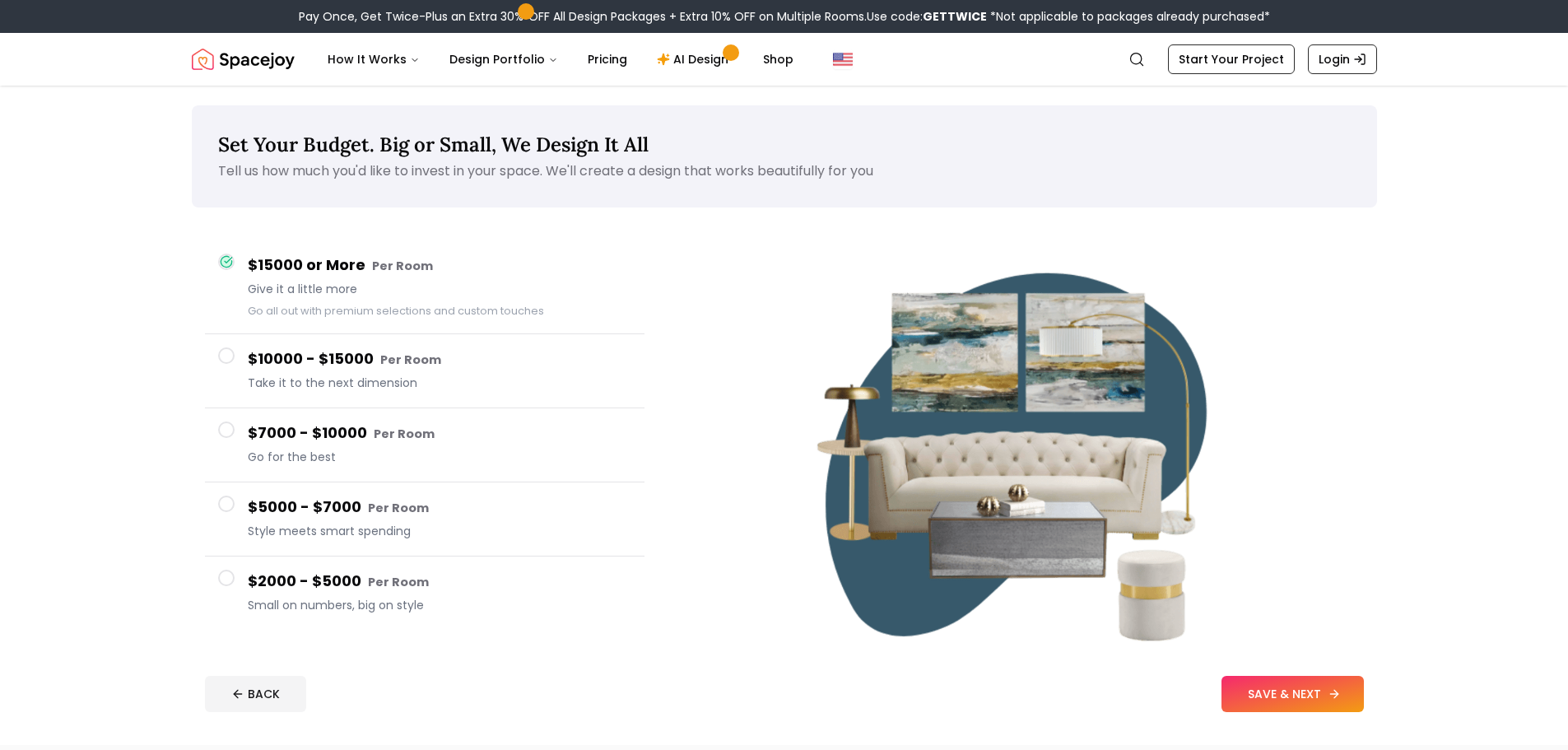
click at [1333, 693] on icon at bounding box center [1333, 693] width 13 height 13
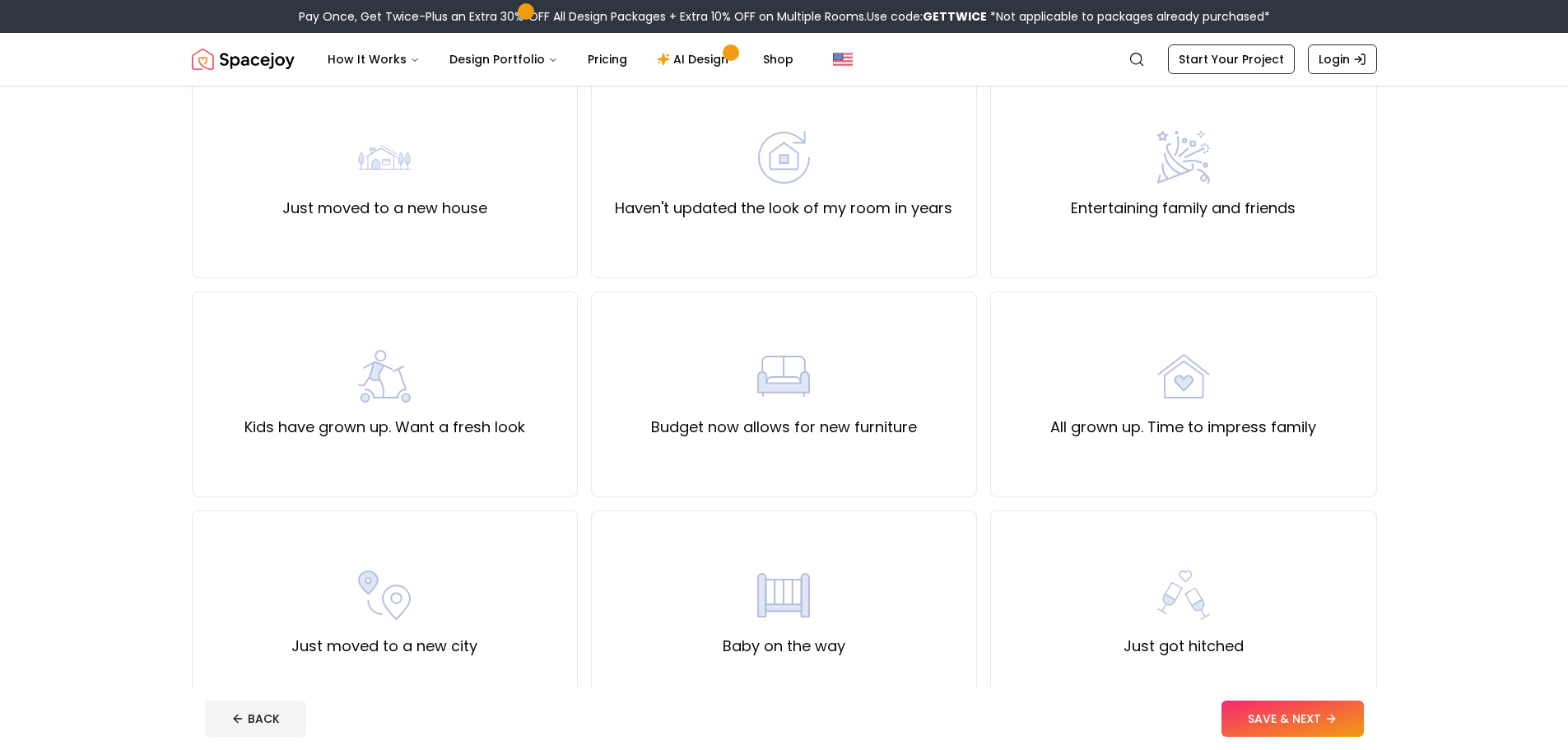
scroll to position [83, 0]
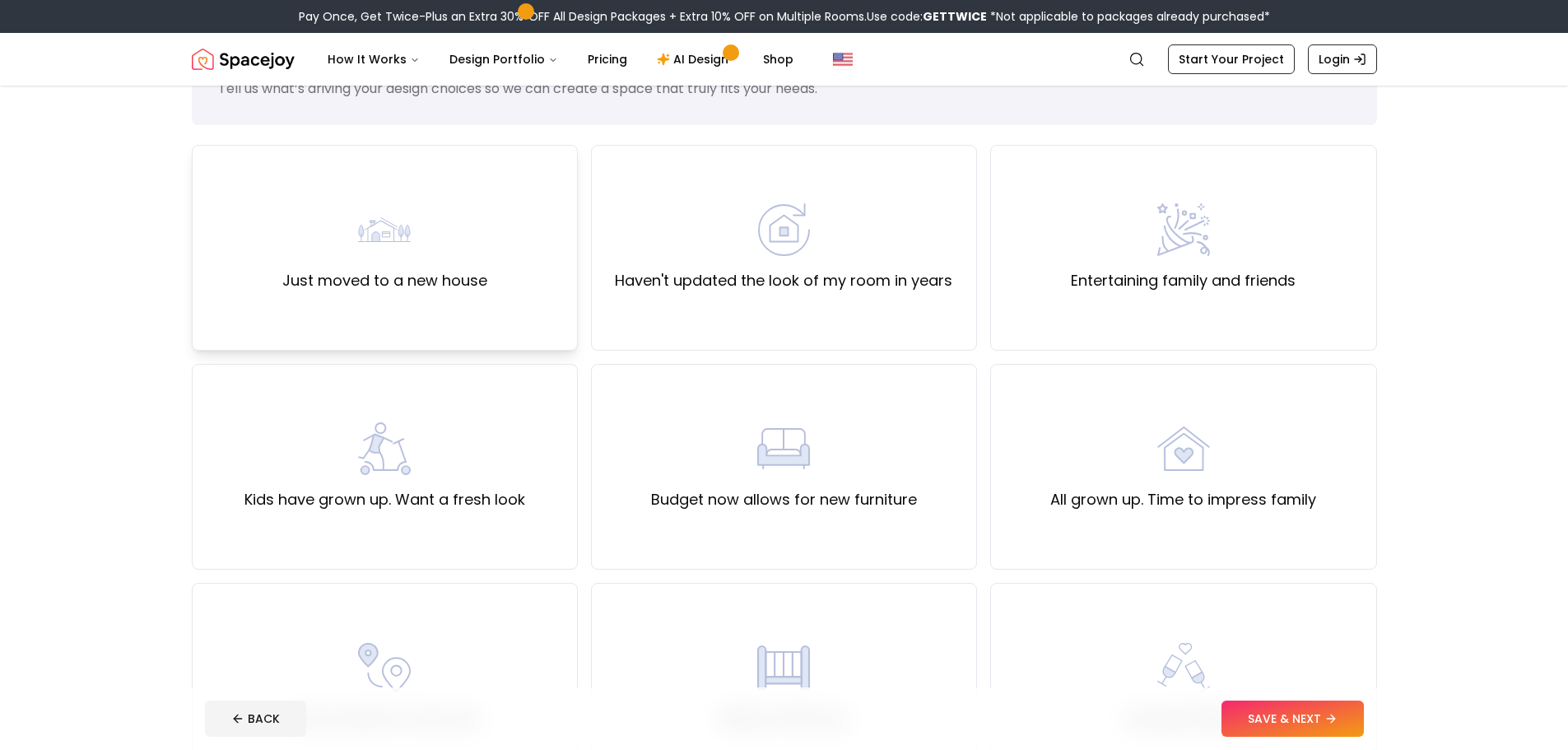
click at [448, 284] on label "Just moved to a new house" at bounding box center [384, 280] width 205 height 23
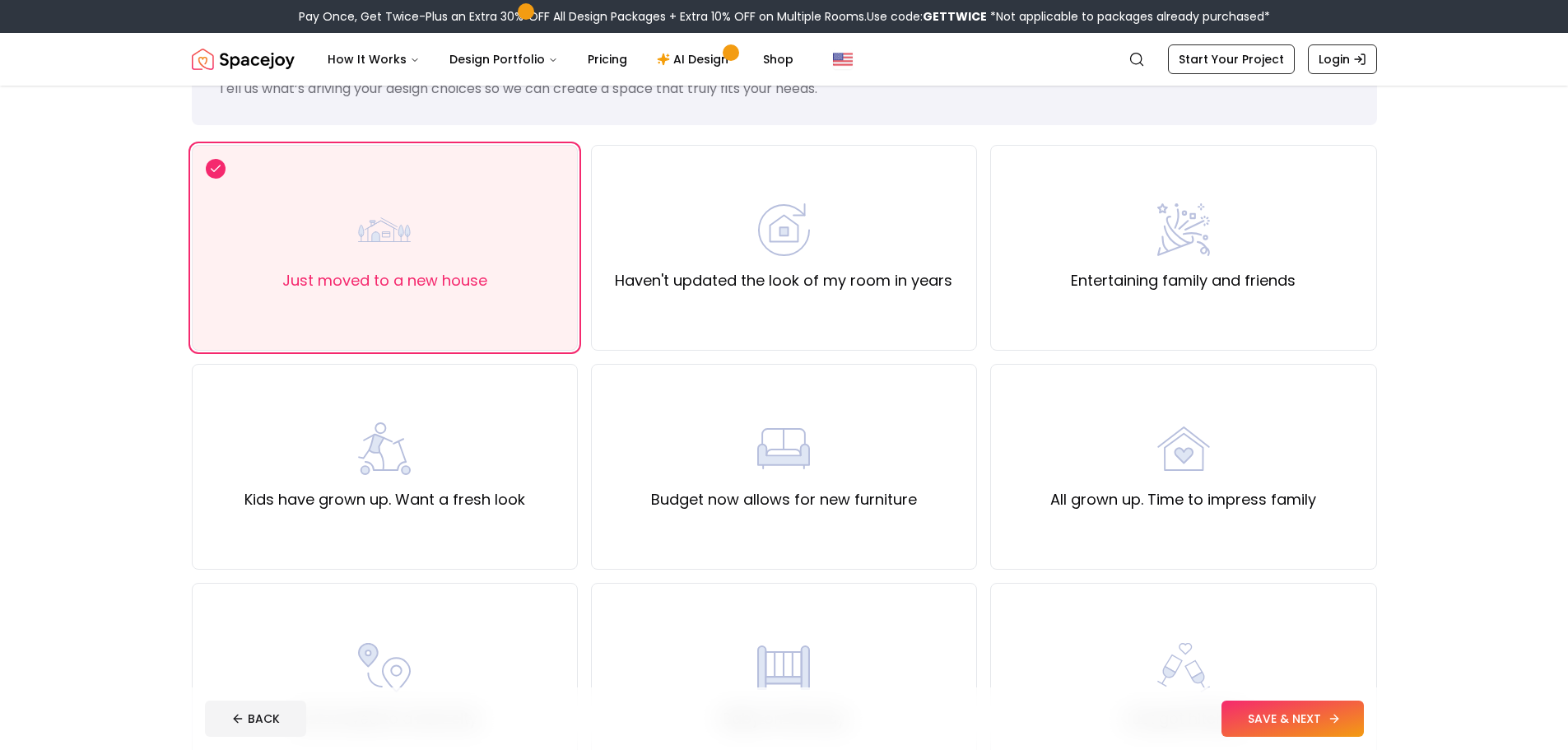
click at [1222, 714] on button "SAVE & NEXT" at bounding box center [1293, 719] width 143 height 36
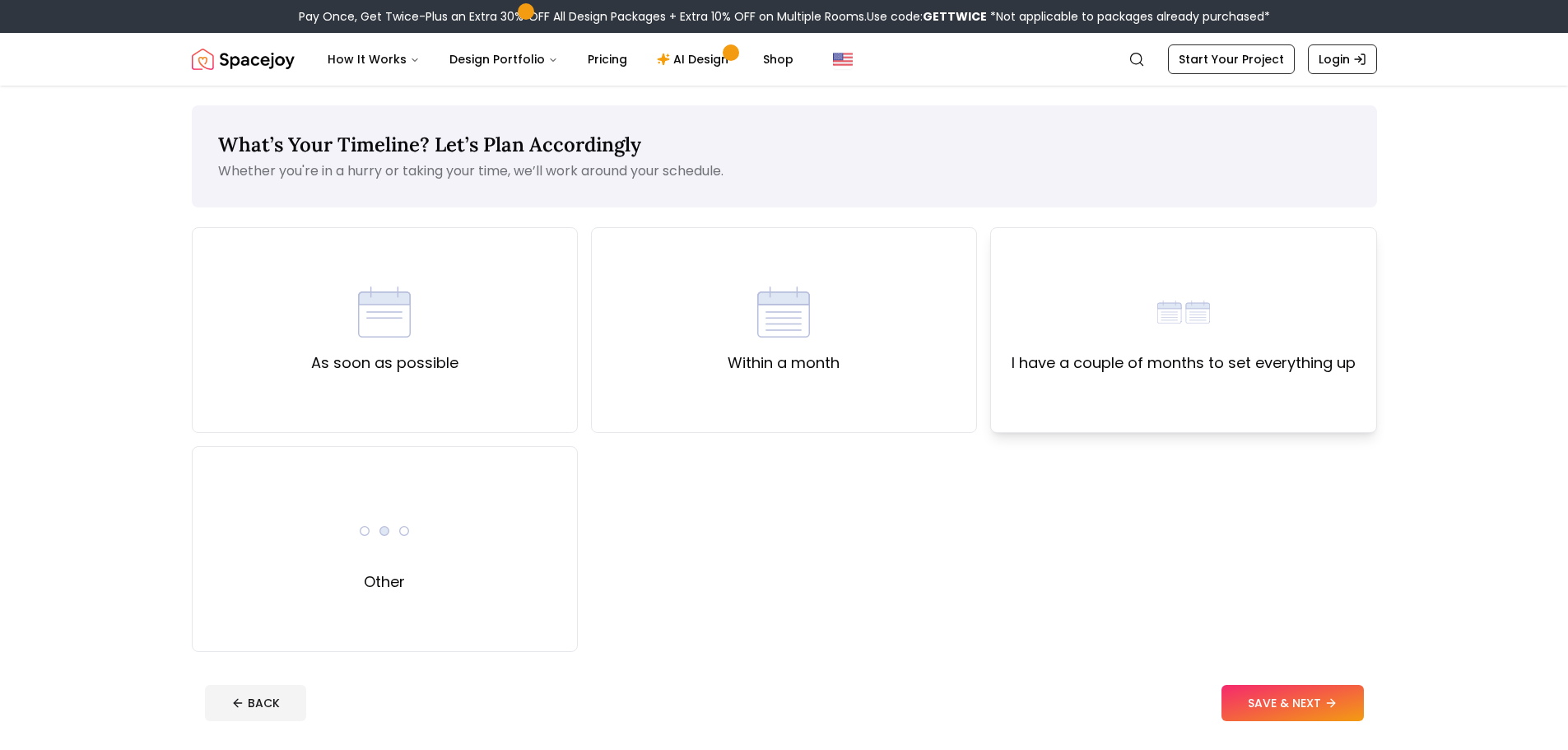
click at [1148, 403] on div "I have a couple of months to set everything up" at bounding box center [1183, 329] width 386 height 206
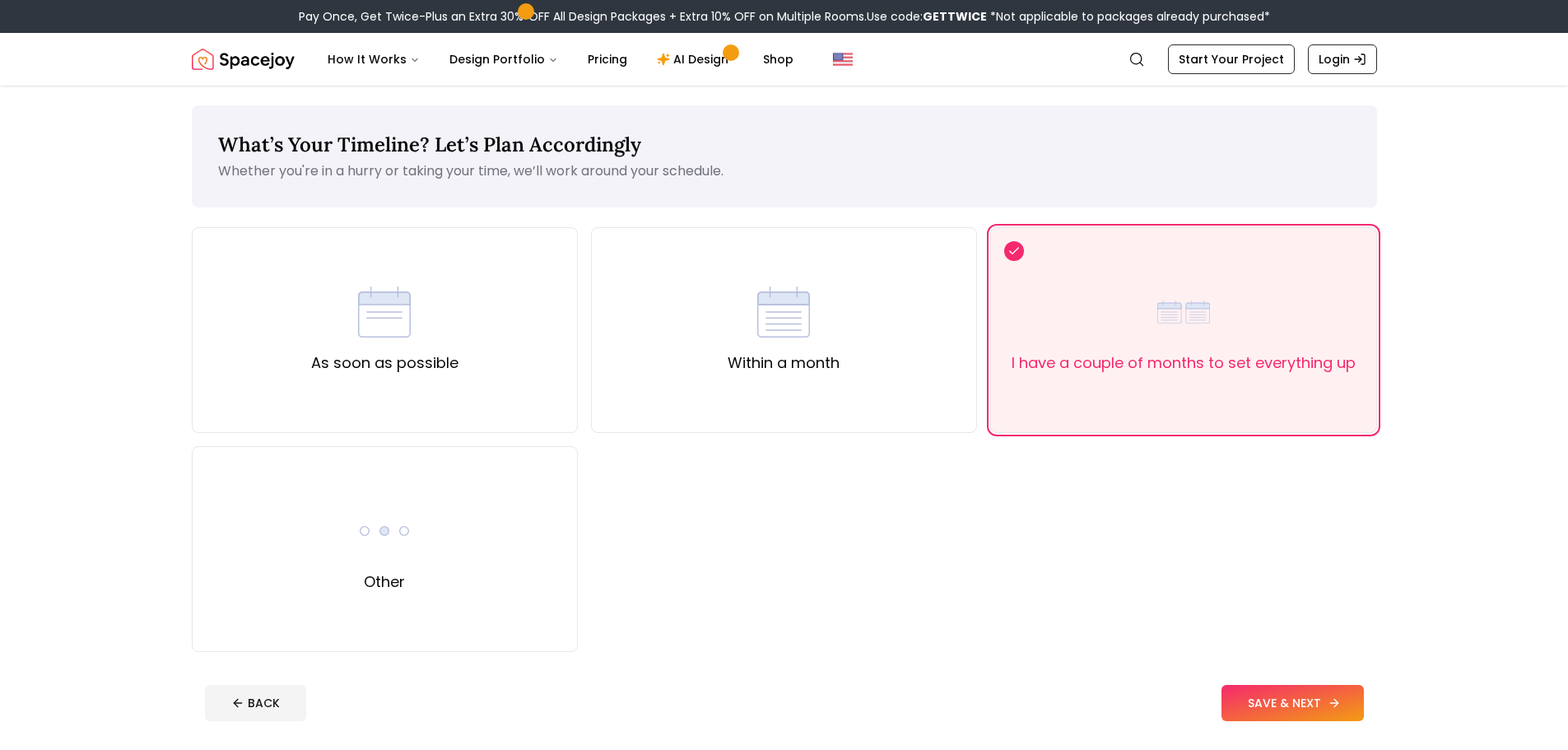
click at [1283, 704] on button "SAVE & NEXT" at bounding box center [1293, 704] width 143 height 36
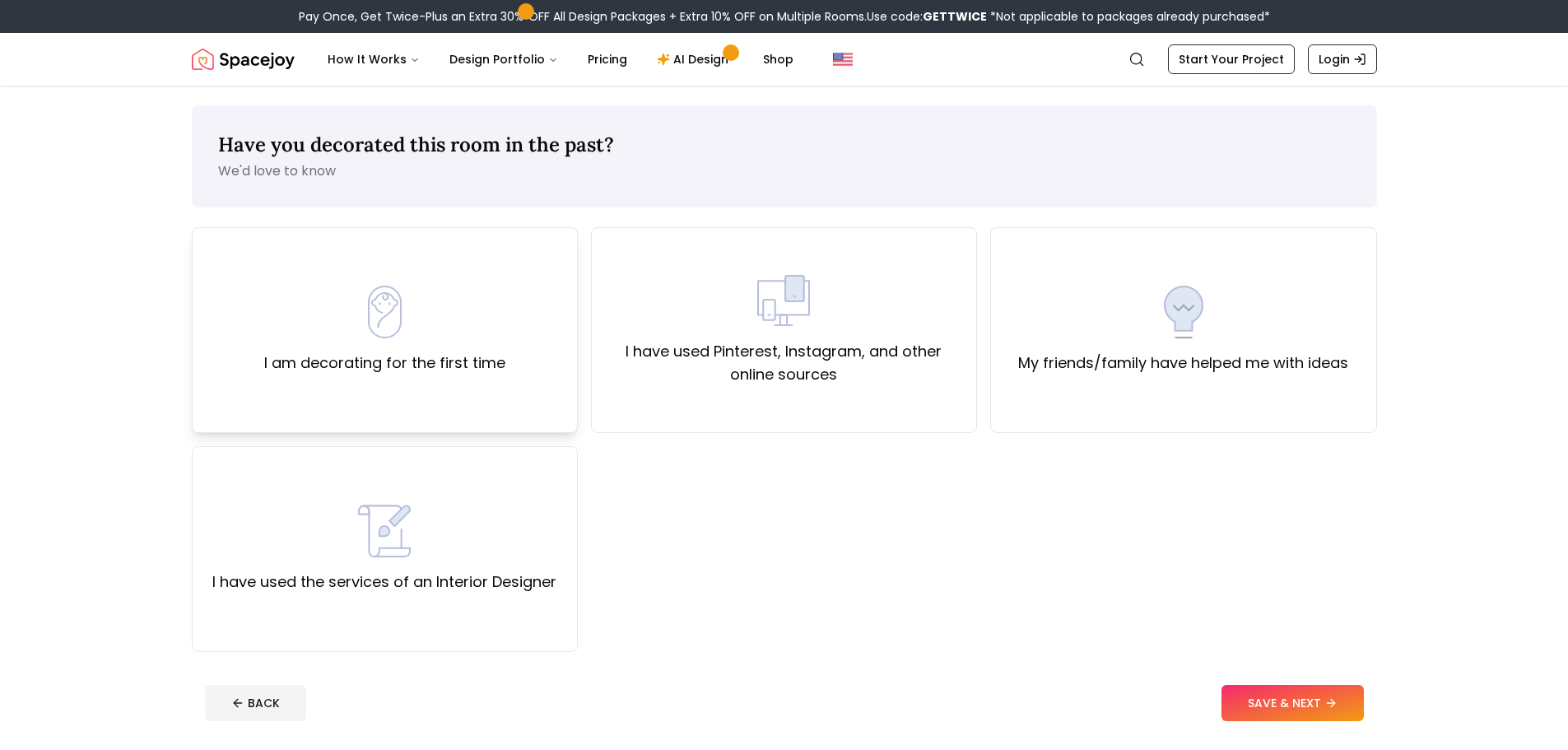
click at [505, 336] on div "I am decorating for the first time" at bounding box center [384, 329] width 386 height 206
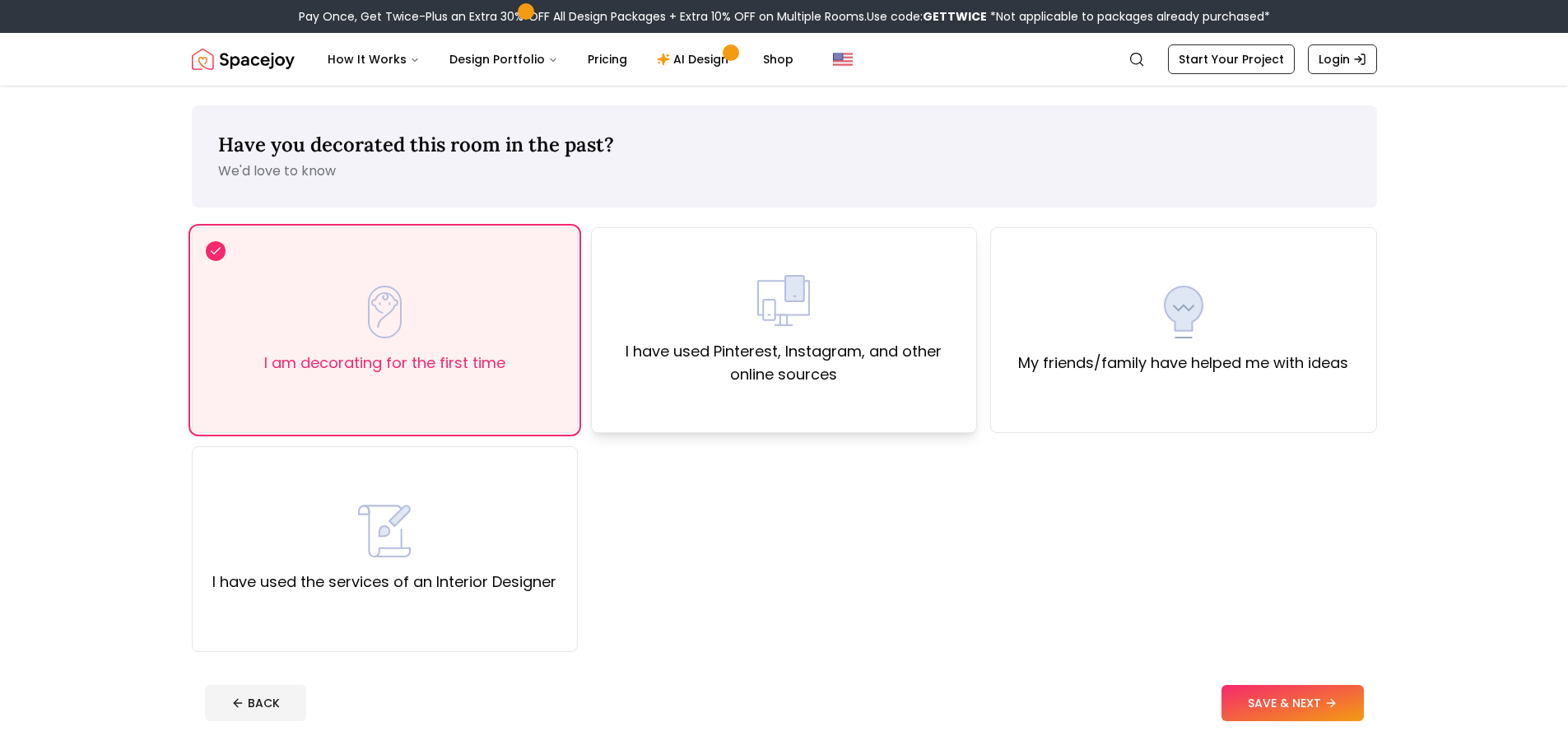
click at [915, 360] on label "I have used Pinterest, Instagram, and other online sources" at bounding box center [784, 363] width 358 height 46
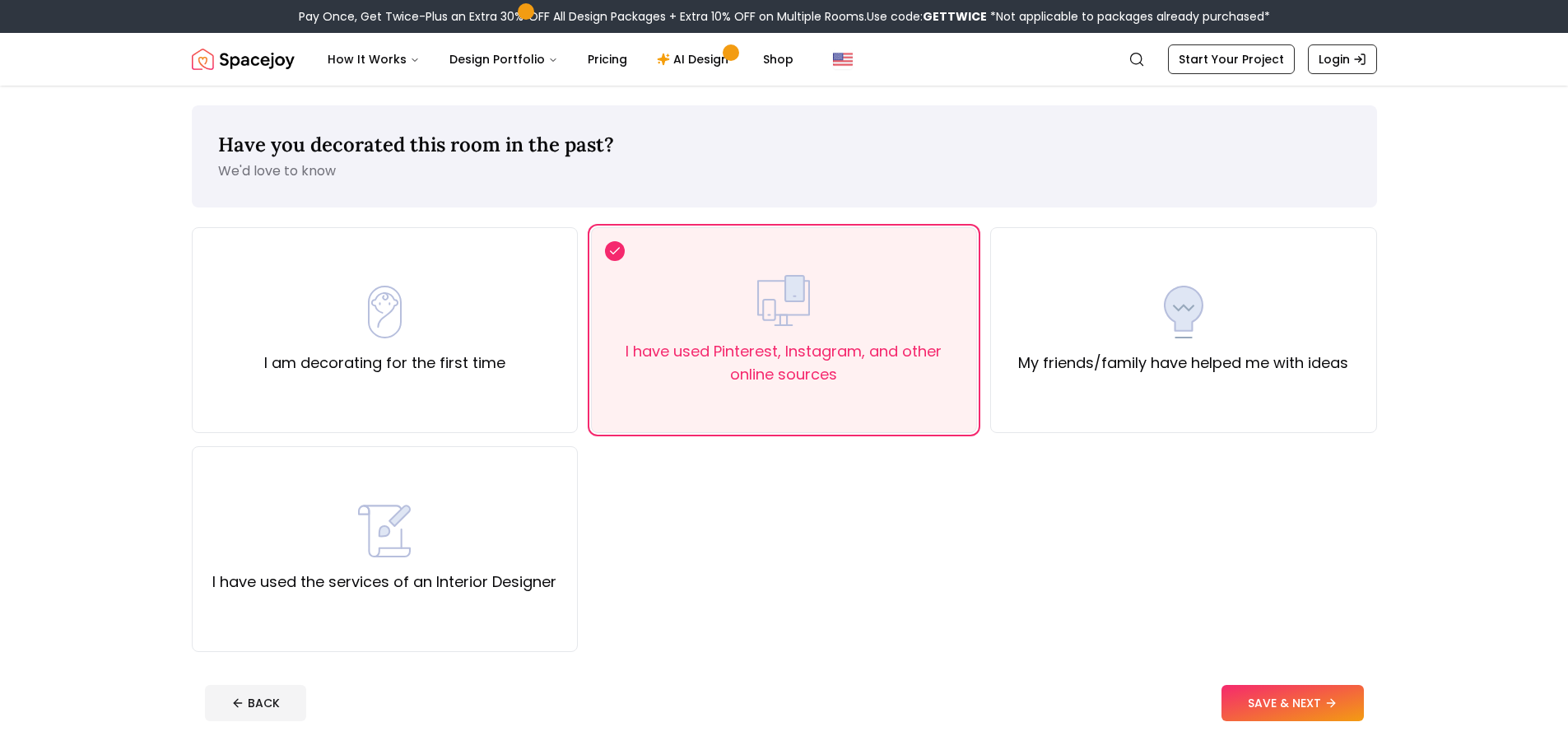
click at [1268, 678] on footer "BACK SAVE & NEXT" at bounding box center [784, 703] width 1185 height 63
click at [1272, 702] on button "SAVE & NEXT" at bounding box center [1293, 704] width 143 height 36
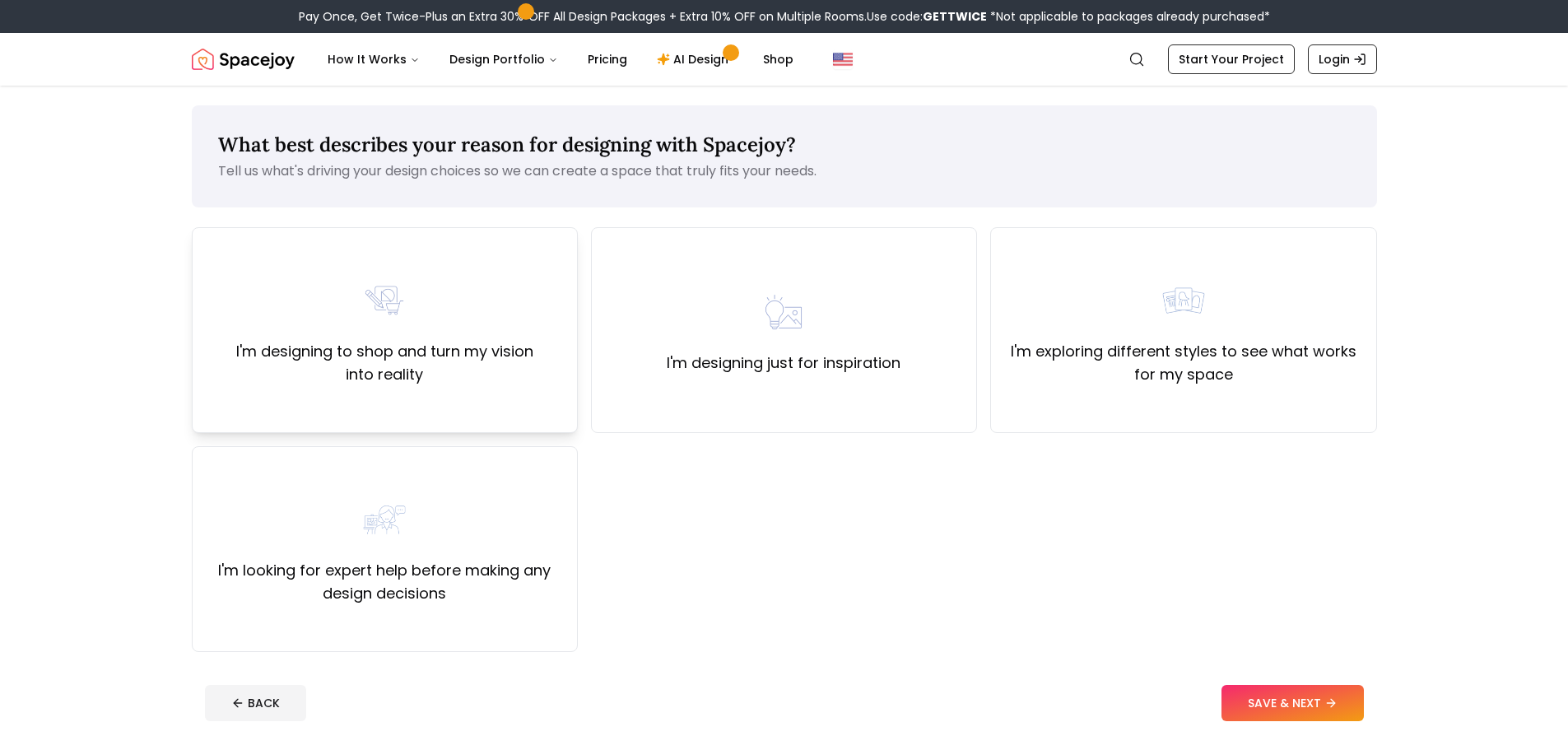
click at [395, 375] on label "I'm designing to shop and turn my vision into reality" at bounding box center [384, 363] width 358 height 46
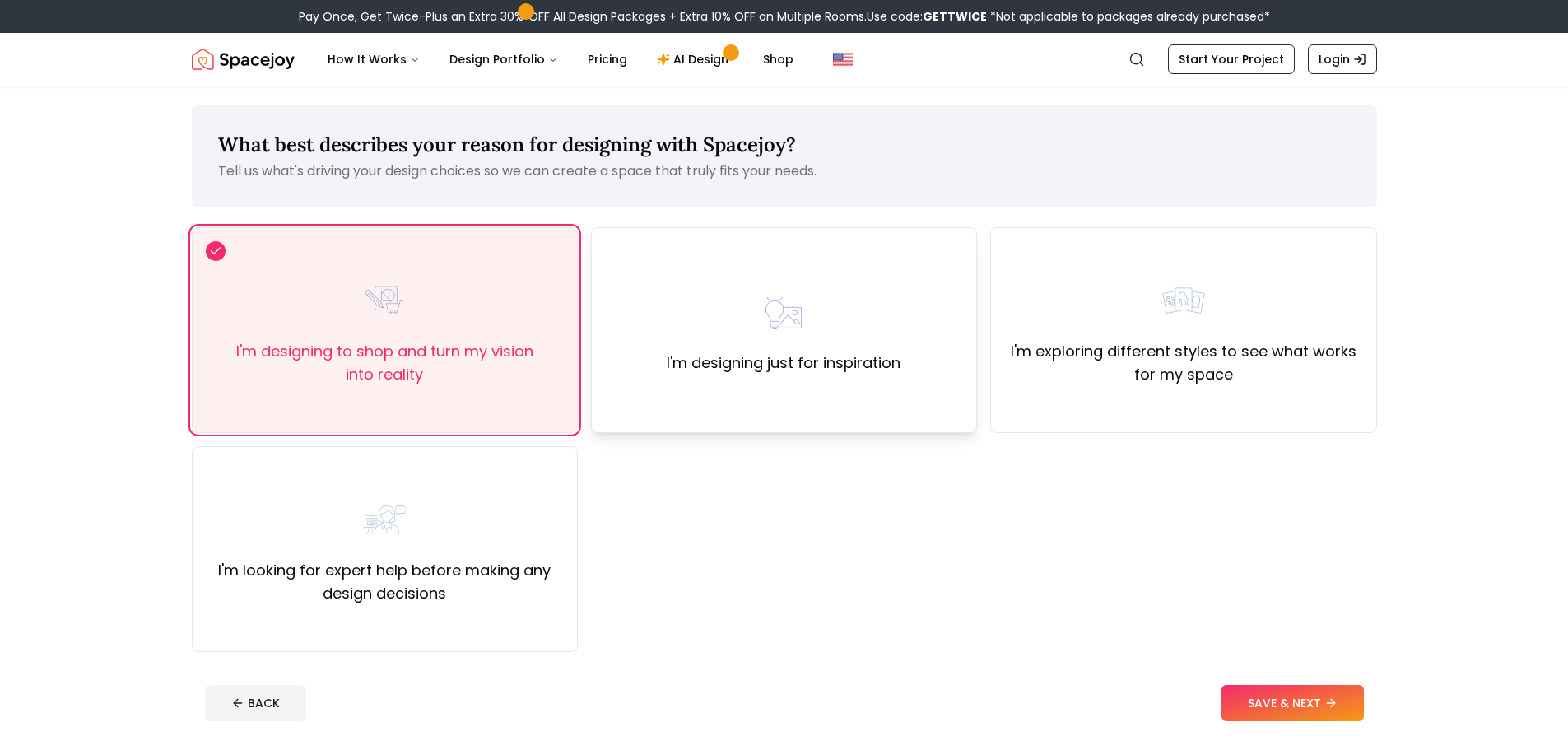
click at [689, 242] on div "I'm designing just for inspiration" at bounding box center [783, 329] width 386 height 206
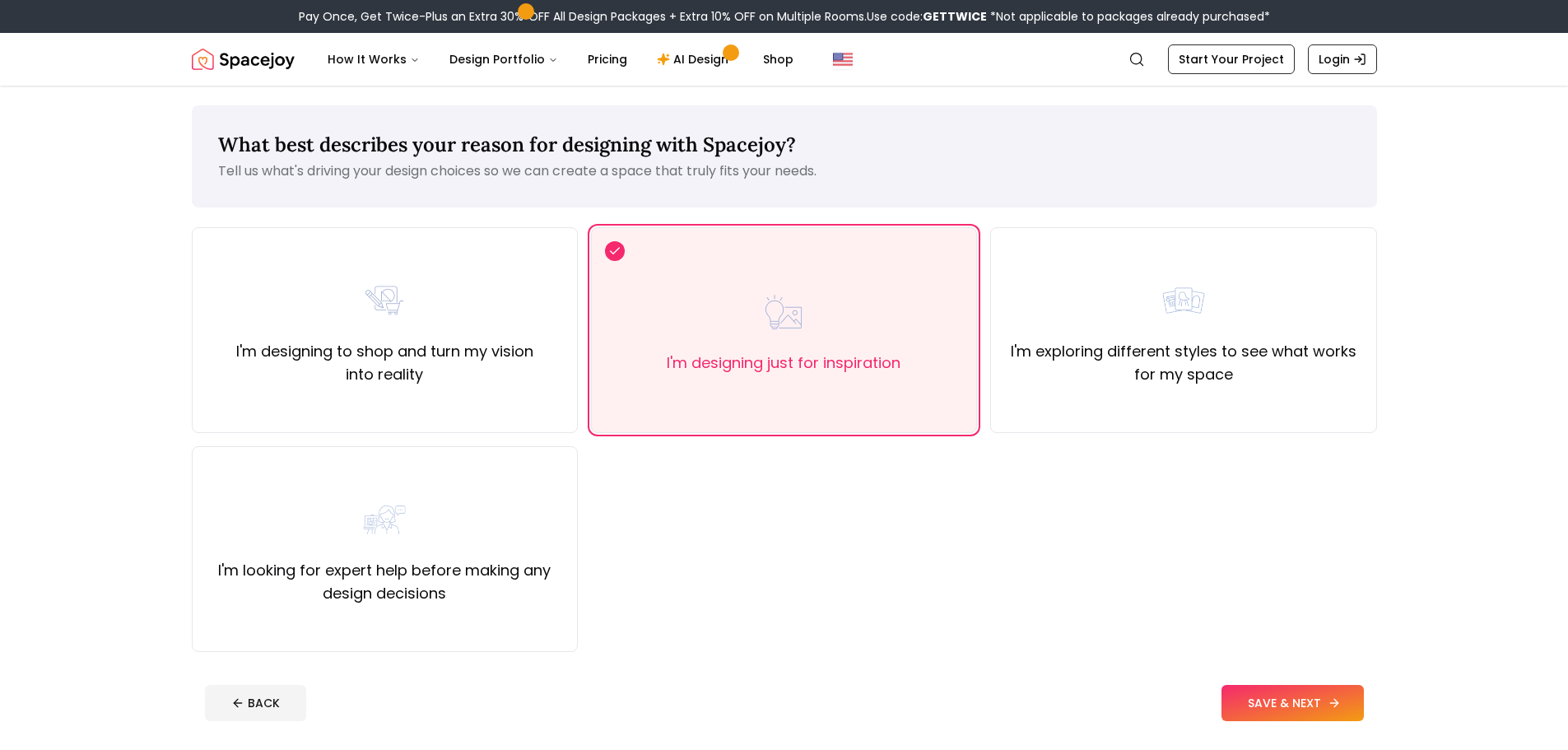
click at [1302, 700] on button "SAVE & NEXT" at bounding box center [1293, 704] width 143 height 36
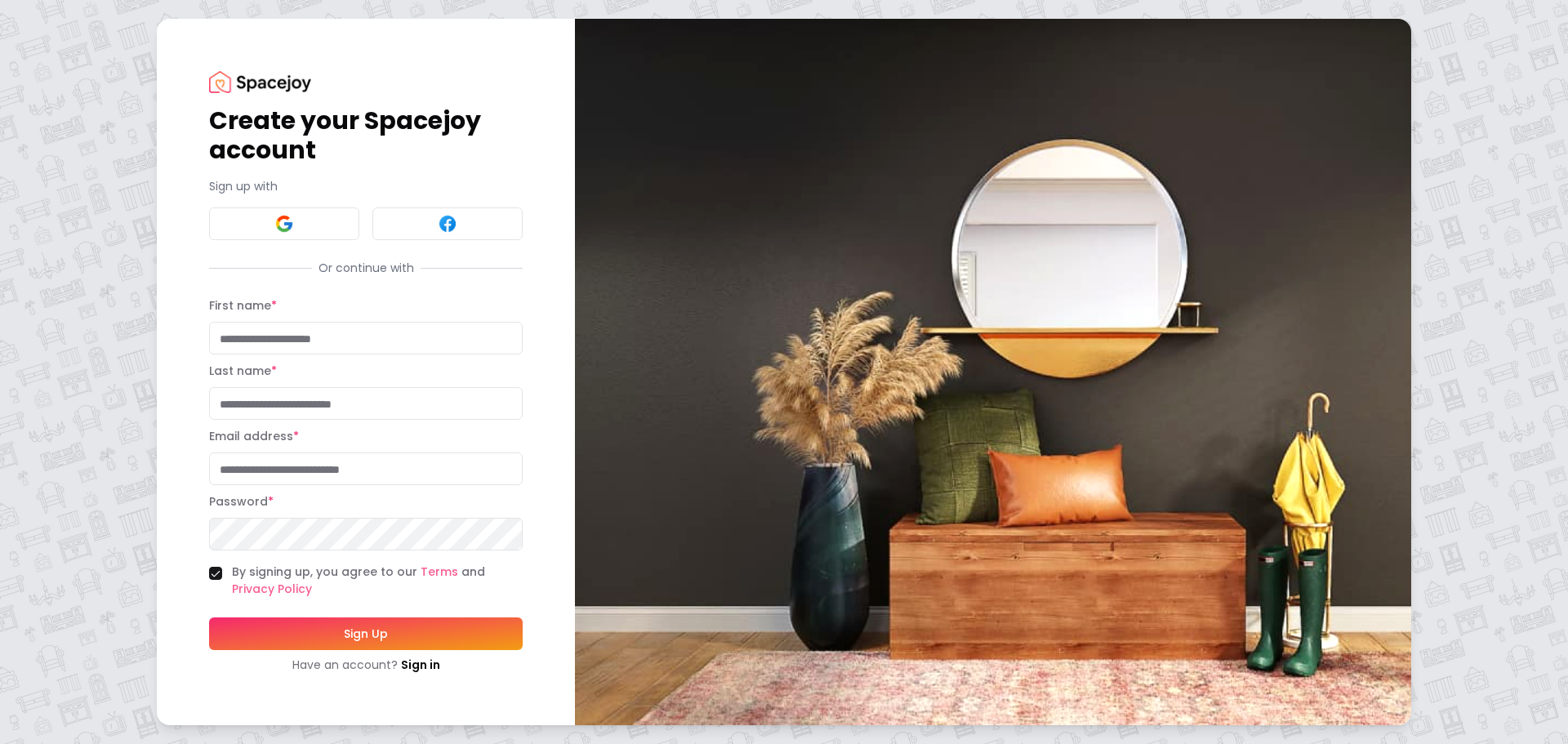
click at [403, 347] on input "First name *" at bounding box center [366, 338] width 314 height 32
